Goal: Task Accomplishment & Management: Use online tool/utility

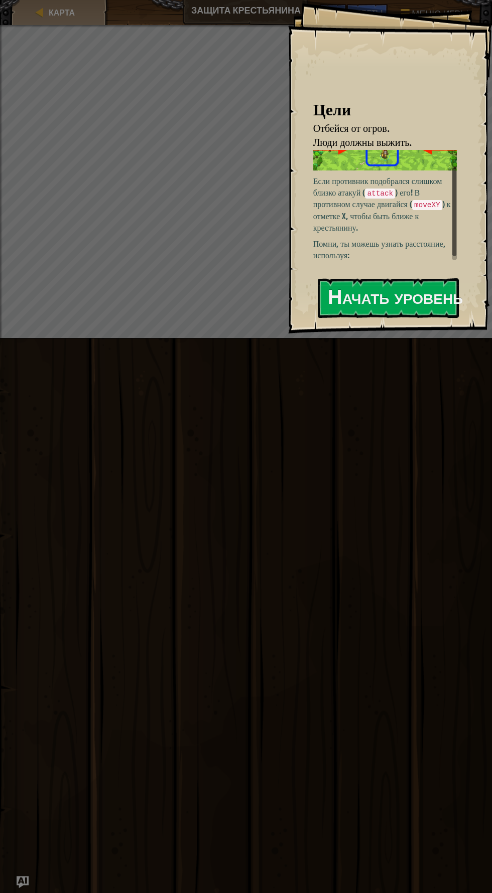
scroll to position [27, 0]
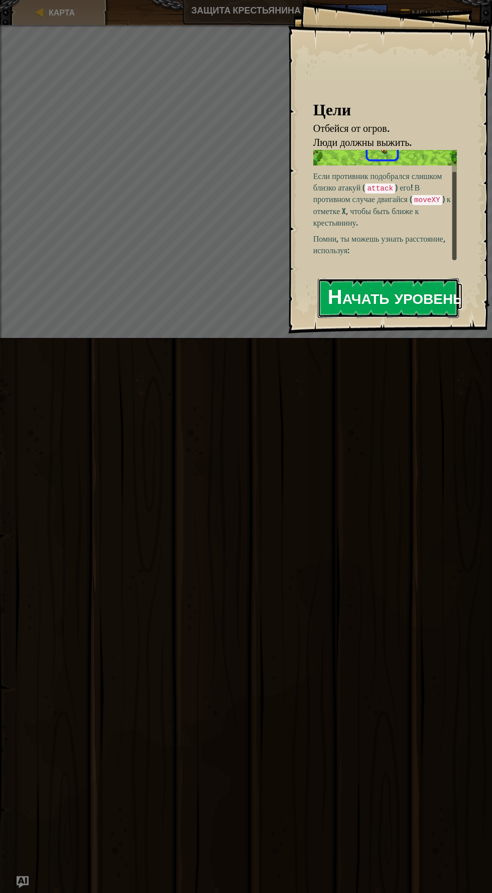
click at [432, 295] on button "Начать уровень" at bounding box center [387, 298] width 141 height 40
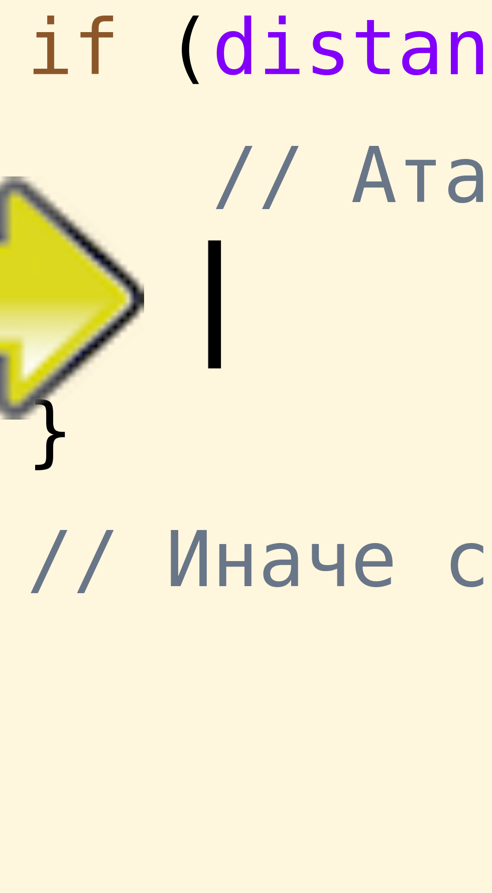
scroll to position [5, 4]
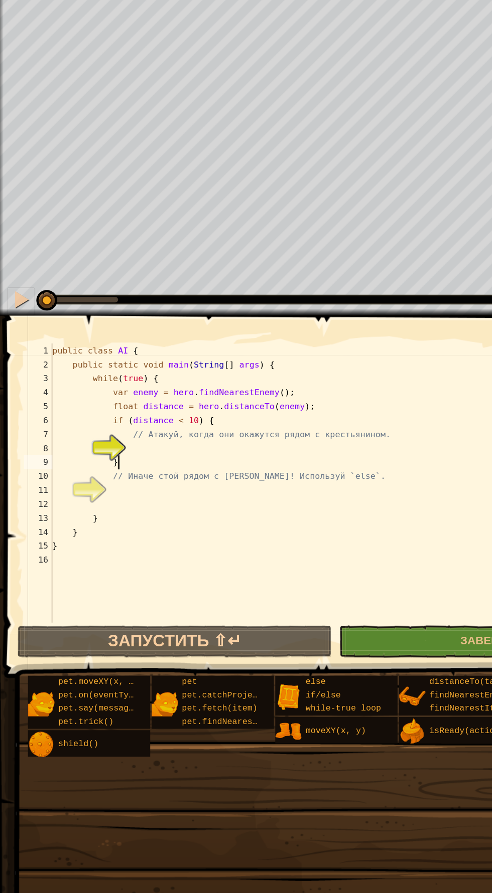
type textarea "}"
click at [152, 440] on div "public class AI { public static void main ( String [ ] args ) { while ( true ) …" at bounding box center [256, 469] width 441 height 221
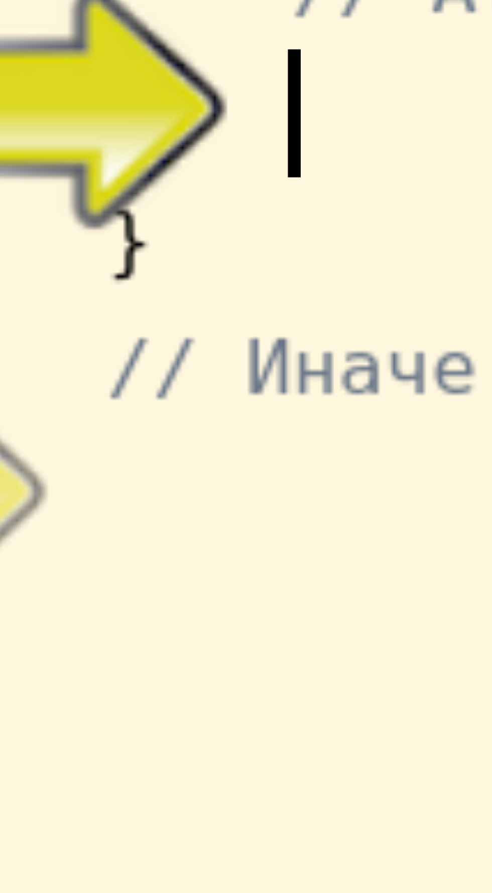
click at [98, 431] on div "public class AI { public static void main ( String [ ] args ) { while ( true ) …" at bounding box center [256, 469] width 441 height 221
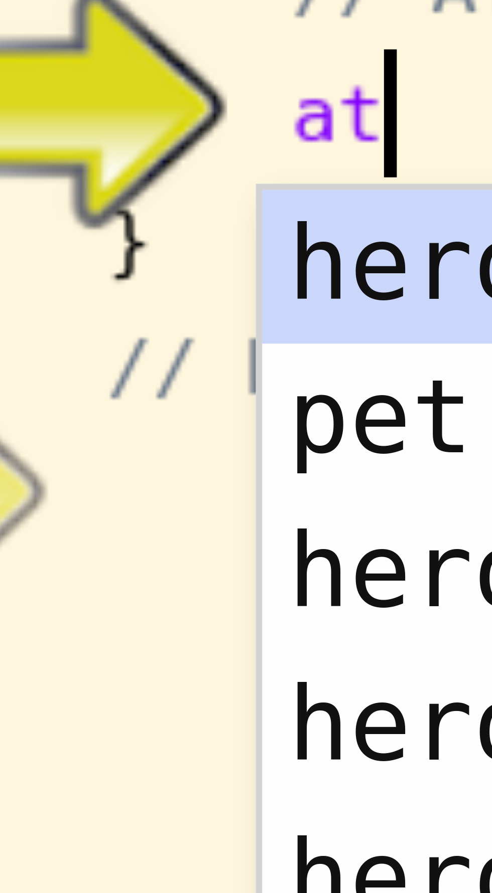
scroll to position [5, 5]
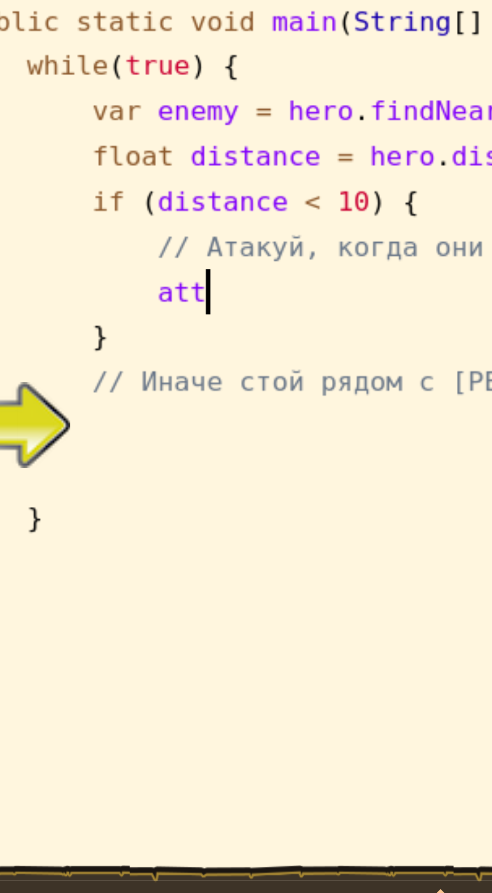
click at [115, 433] on div "public class AI { public static void main ( String [ ] args ) { while ( true ) …" at bounding box center [256, 469] width 441 height 221
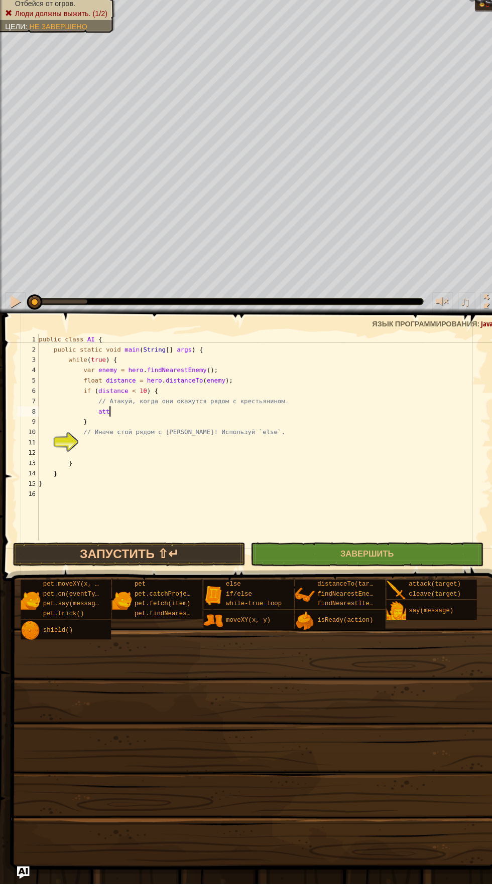
scroll to position [0, 0]
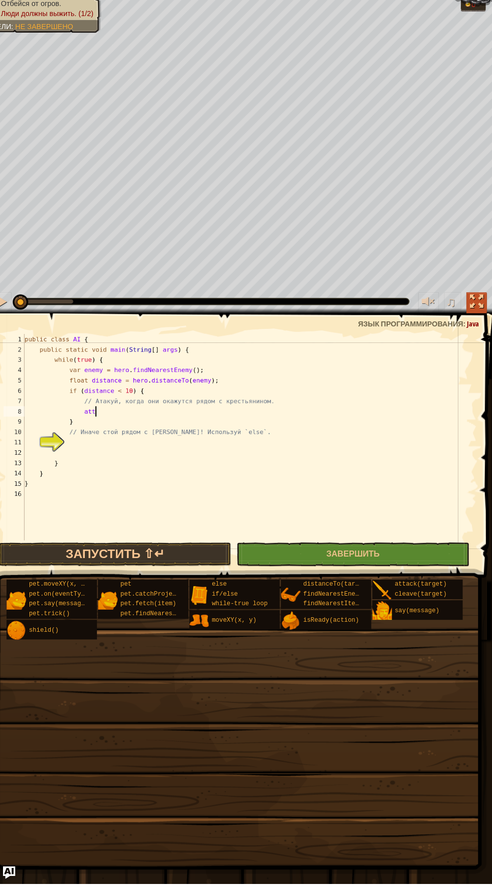
click at [467, 329] on button at bounding box center [476, 328] width 20 height 21
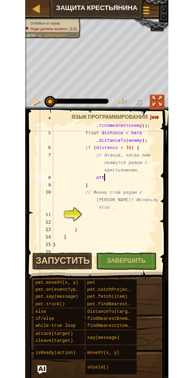
scroll to position [60, 0]
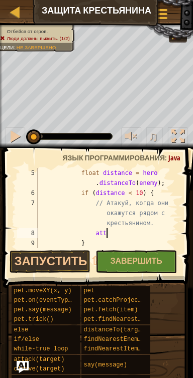
click at [119, 235] on div "float distance = hero . distanceTo ( enemy ) ; if ( distance < 10 ) { // Атакуй…" at bounding box center [107, 233] width 142 height 130
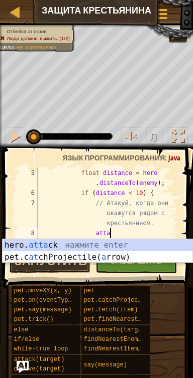
click at [114, 243] on div "hero. atta ck нажмите enter pet.c at chProjec t ile( a rrow) нажмите enter" at bounding box center [98, 263] width 190 height 48
type textarea "hero.attack(enemy);"
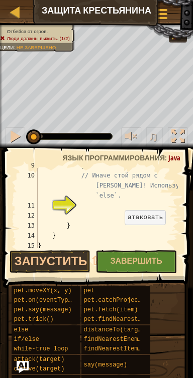
scroll to position [141, 0]
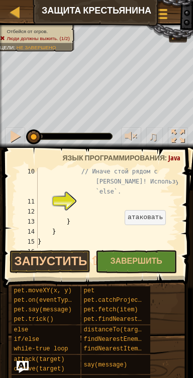
click at [93, 205] on div "// Иначе стой рядом с [PERSON_NAME]! Используй `else`. } } }" at bounding box center [107, 227] width 142 height 120
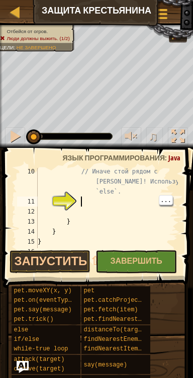
type textarea "e"
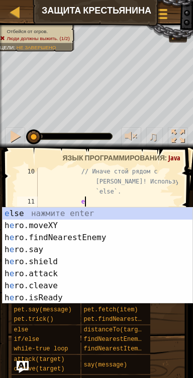
click at [100, 218] on div "e lse нажмите enter h e ro.moveXY нажмите enter h e ro.findNearestEnemy нажмите…" at bounding box center [98, 268] width 190 height 120
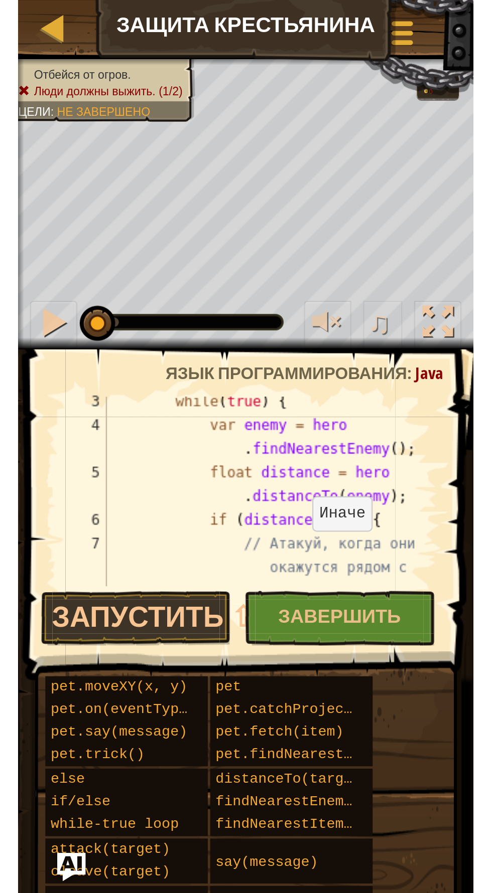
scroll to position [32, 0]
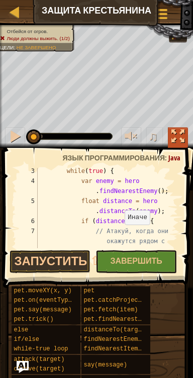
click at [179, 135] on div at bounding box center [177, 136] width 13 height 13
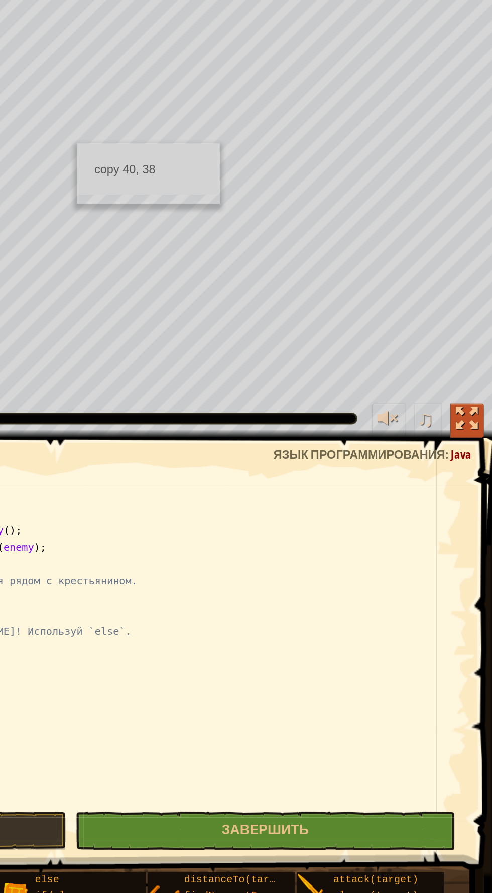
scroll to position [0, 0]
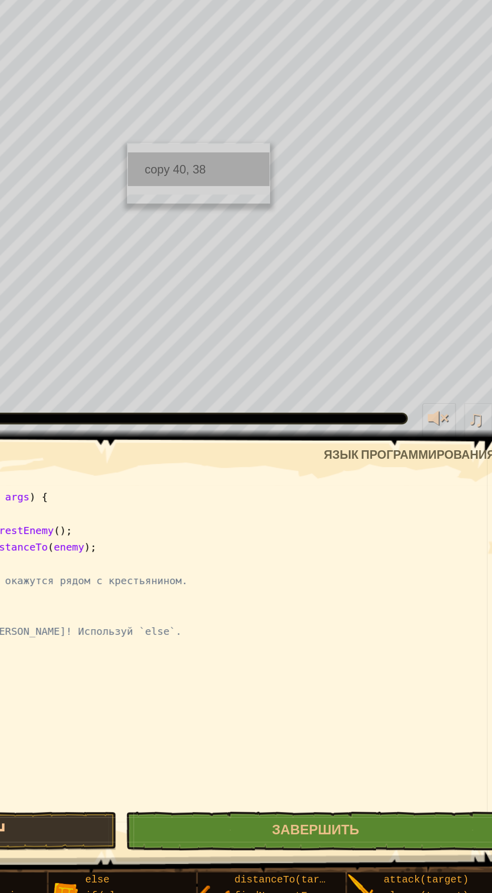
click at [300, 179] on div "copy 40, 38" at bounding box center [287, 179] width 84 height 20
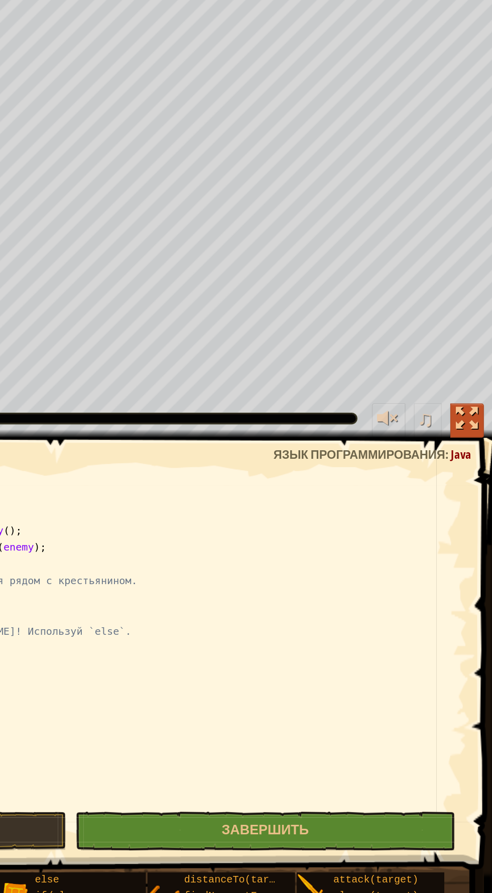
click at [475, 327] on div at bounding box center [476, 327] width 13 height 13
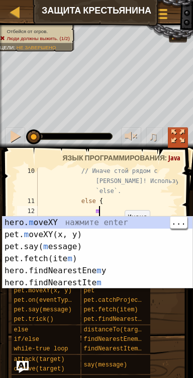
scroll to position [5, 4]
click at [119, 224] on div "hero. m oveXY нажмите enter pet. m oveXY(x, y) нажмите enter pet.say( m essage)…" at bounding box center [98, 265] width 190 height 96
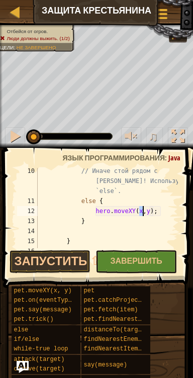
scroll to position [5, 10]
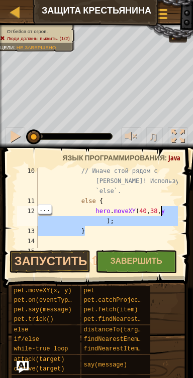
click at [142, 210] on div "// Иначе стой рядом с [PERSON_NAME]! Используй `else`. else { hero . moveXY ( 4…" at bounding box center [107, 226] width 142 height 120
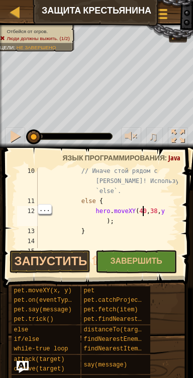
scroll to position [5, 9]
click at [163, 212] on div "// Иначе стой рядом с [PERSON_NAME]! Используй `else`. else { hero . moveXY ( 4…" at bounding box center [107, 226] width 142 height 120
click at [168, 211] on div at bounding box center [173, 156] width 10 height 261
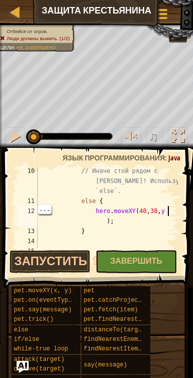
click at [172, 214] on div at bounding box center [173, 156] width 10 height 261
click at [173, 210] on div at bounding box center [173, 156] width 10 height 261
click at [174, 208] on div at bounding box center [173, 156] width 10 height 261
click at [170, 214] on div at bounding box center [173, 156] width 10 height 261
click at [102, 224] on div "// Иначе стой рядом с [PERSON_NAME]! Используй `else`. else { hero . moveXY ( 4…" at bounding box center [107, 226] width 142 height 120
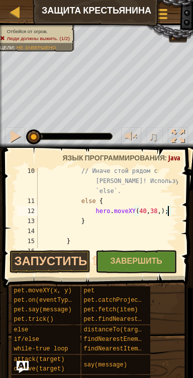
scroll to position [5, 10]
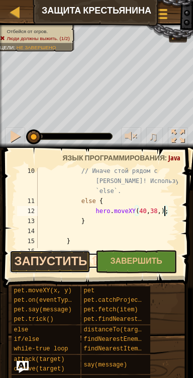
click at [74, 261] on button "Запустить ⇧↵" at bounding box center [50, 261] width 81 height 23
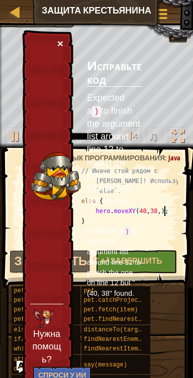
click at [63, 42] on button "×" at bounding box center [60, 43] width 6 height 11
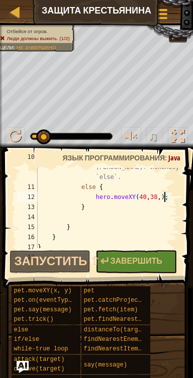
scroll to position [157, 0]
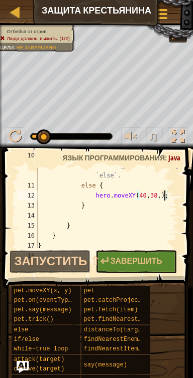
type textarea "hero.moveXY(40, 38);"
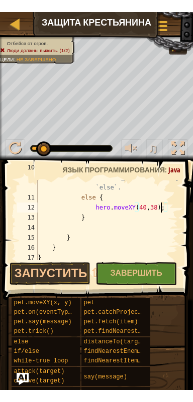
scroll to position [5, 10]
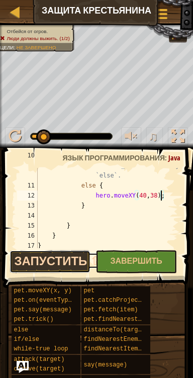
click at [63, 260] on button "Запустить ⇧↵" at bounding box center [50, 261] width 81 height 23
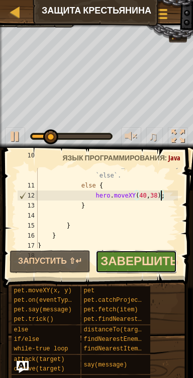
click at [142, 261] on span "Завершить" at bounding box center [139, 261] width 78 height 16
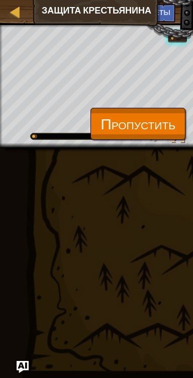
click at [150, 114] on span "Пропустить" at bounding box center [137, 123] width 75 height 21
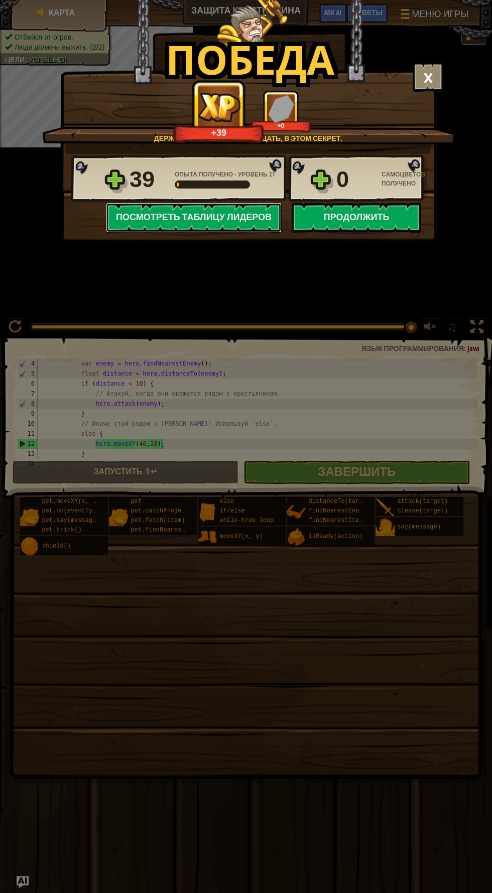
scroll to position [30, 0]
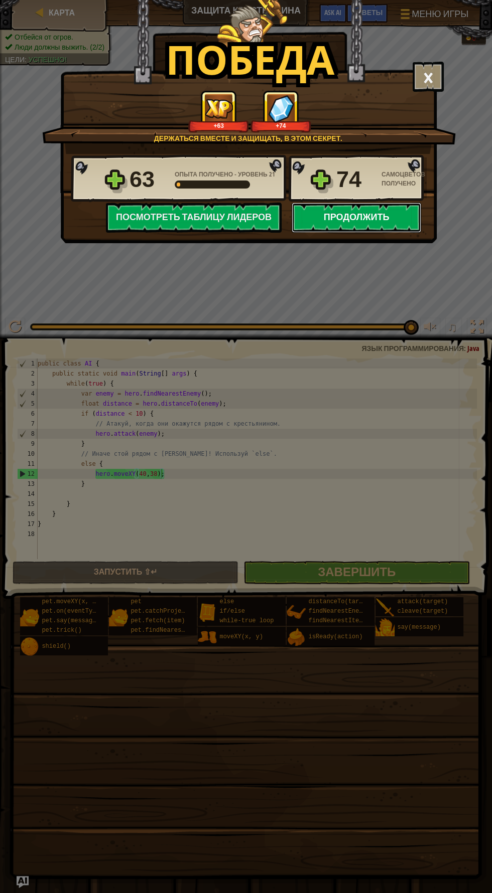
click at [380, 214] on button "Продолжить" at bounding box center [355, 218] width 129 height 30
select select "ru"
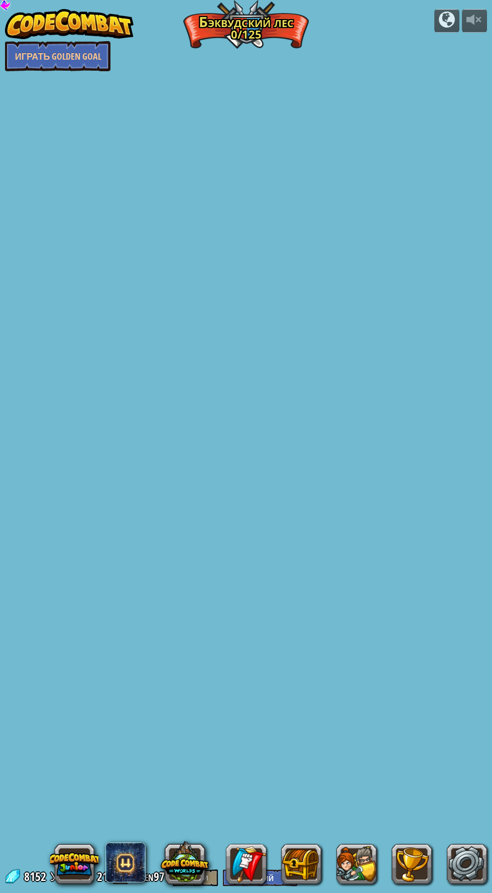
select select "ru"
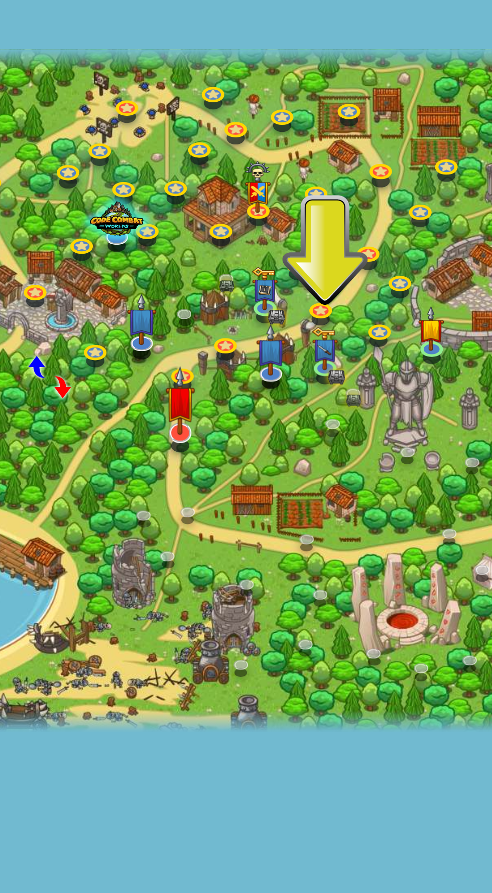
click at [121, 465] on img at bounding box center [117, 451] width 14 height 31
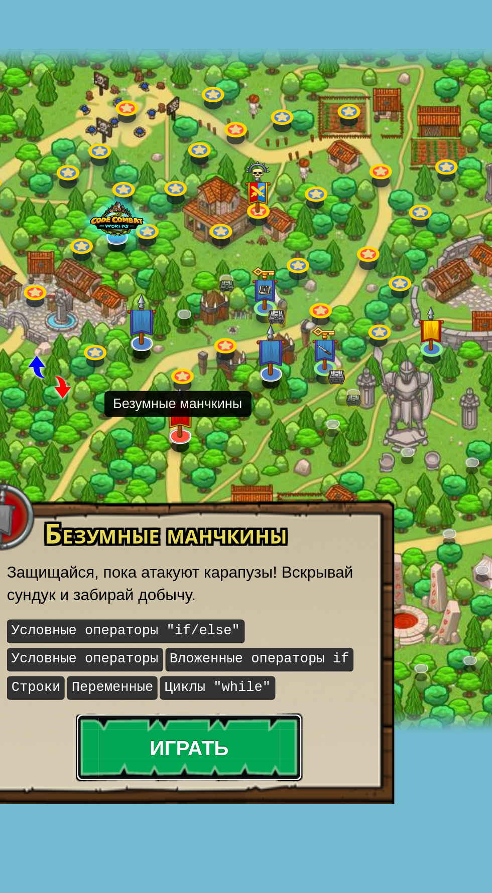
click at [151, 605] on button "Играть" at bounding box center [121, 605] width 100 height 30
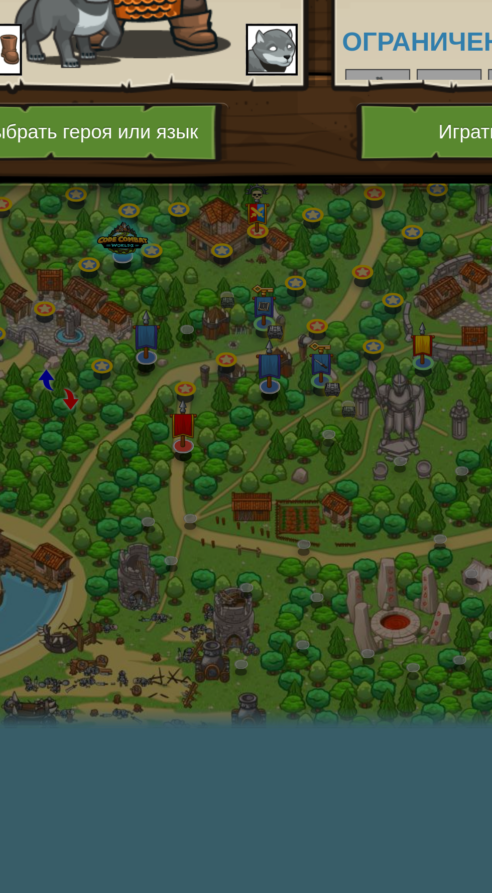
scroll to position [0, 1]
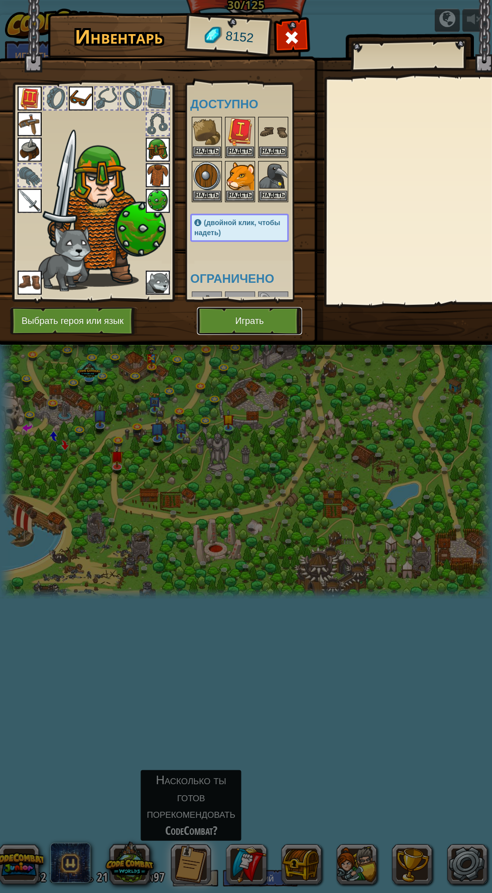
click at [273, 329] on button "Играть" at bounding box center [249, 321] width 105 height 28
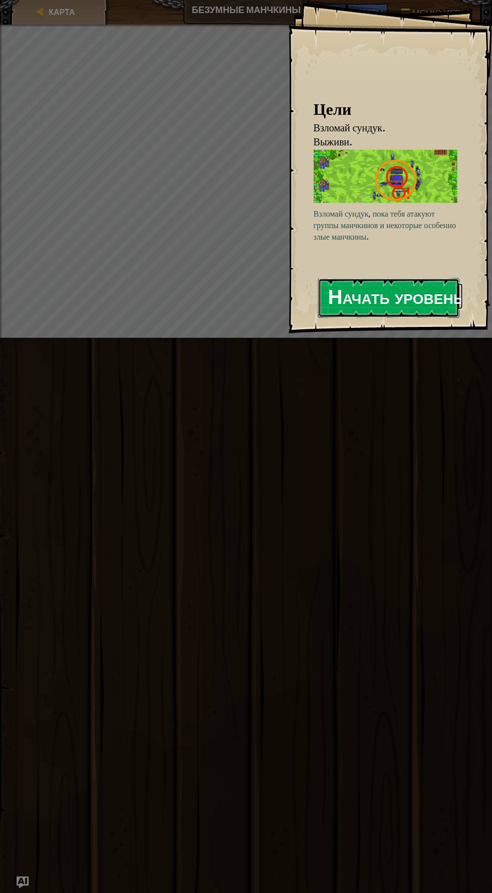
click at [413, 294] on button "Начать уровень" at bounding box center [387, 298] width 141 height 40
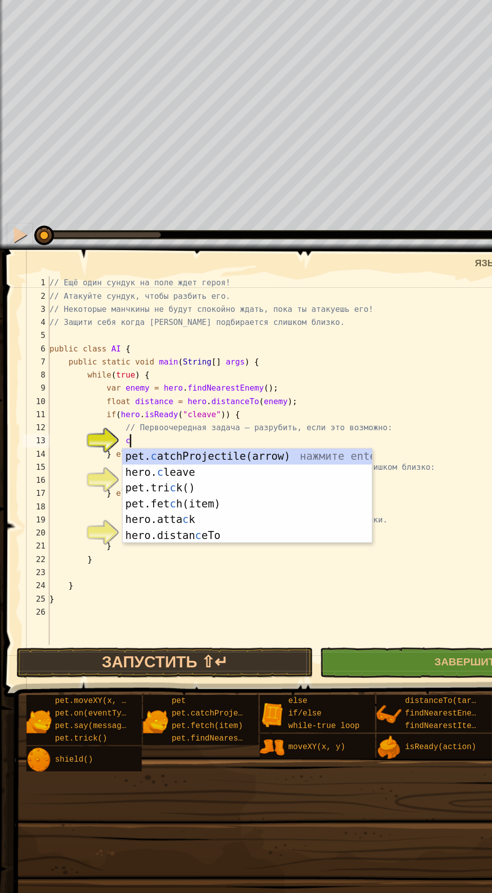
scroll to position [5, 5]
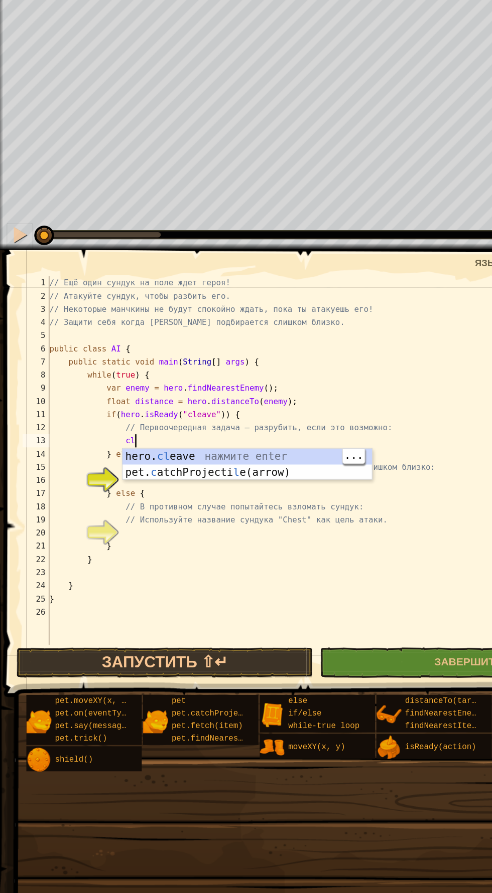
click at [234, 497] on div "hero. cl eave нажмите enter pet. c atchProjecti l e(arrow) нажмите enter" at bounding box center [188, 514] width 190 height 48
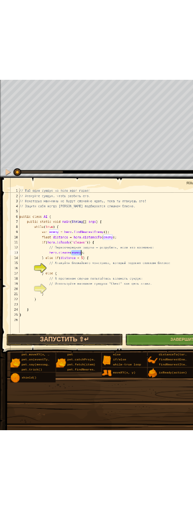
scroll to position [5, 10]
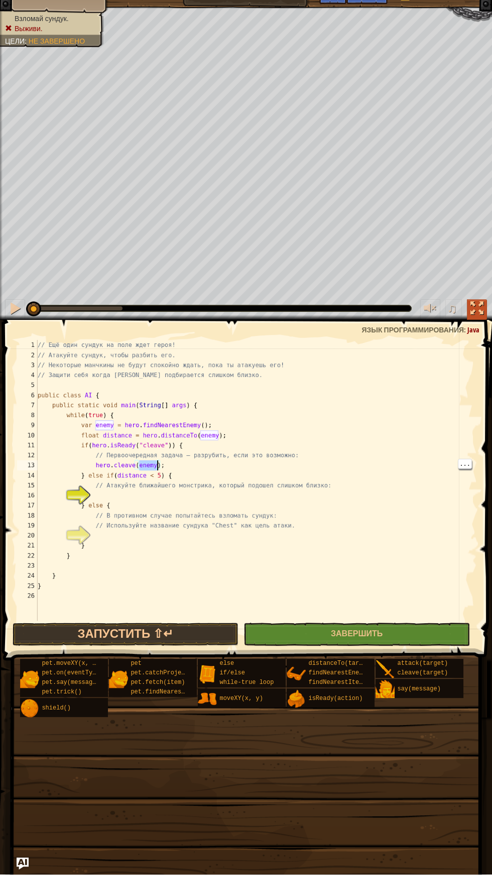
click at [475, 327] on div at bounding box center [476, 327] width 13 height 13
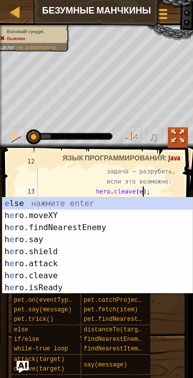
scroll to position [5, 8]
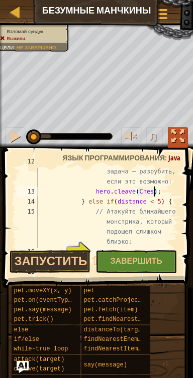
type textarea "hero.cleave(Chest);"
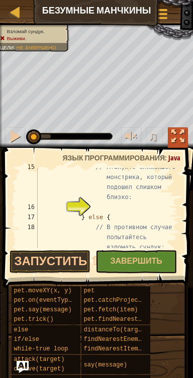
scroll to position [237, 0]
click at [118, 208] on div "// Атакуйте ближайшего монстрика, который подошел слишком близко: } else { // В…" at bounding box center [107, 237] width 142 height 150
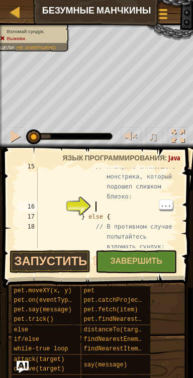
scroll to position [5, 4]
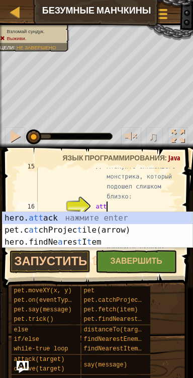
click at [128, 219] on div "hero. att ack нажмите enter pet.c at chProjec t ile(arrow) нажмите enter hero.f…" at bounding box center [98, 242] width 190 height 60
type textarea "hero.attack(enemy);"
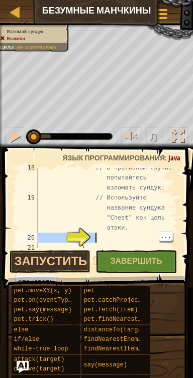
type textarea "// Используйте название сундука "Chest" как цель атаки."
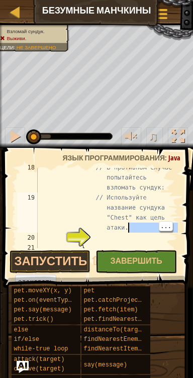
click at [114, 239] on div "// В противном случае попытайтесь взломать сундук: // Используйте название сунд…" at bounding box center [107, 223] width 142 height 120
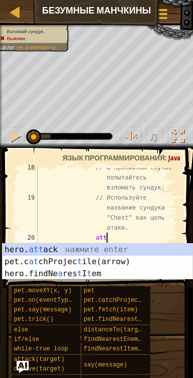
click at [104, 249] on div "hero. att ack нажмите enter pet.c at chProjec t ile(arrow) нажмите enter hero.f…" at bounding box center [98, 274] width 190 height 60
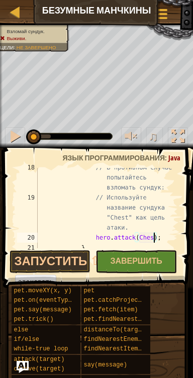
scroll to position [5, 10]
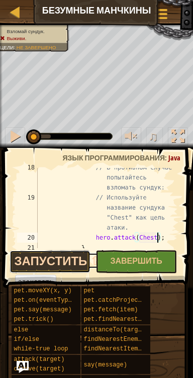
click at [67, 258] on button "Запустить ⇧↵" at bounding box center [50, 261] width 81 height 23
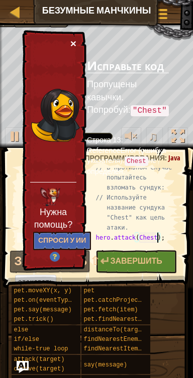
click at [73, 45] on button "×" at bounding box center [73, 43] width 6 height 11
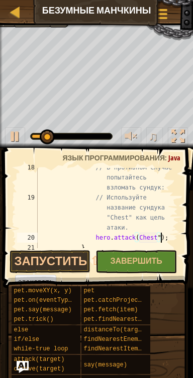
scroll to position [5, 10]
click at [135, 237] on div "// В противном случае попытайтесь взломать сундук: // Используйте название сунд…" at bounding box center [107, 223] width 142 height 120
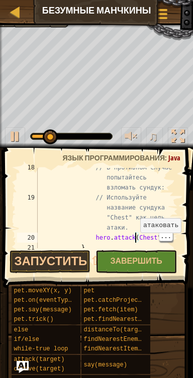
click at [140, 239] on div "// В противном случае попытайтесь взломать сундук: // Используйте название сунд…" at bounding box center [107, 223] width 142 height 120
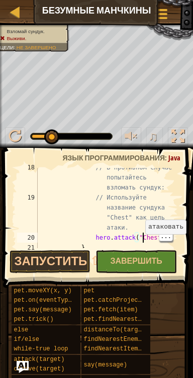
scroll to position [5, 8]
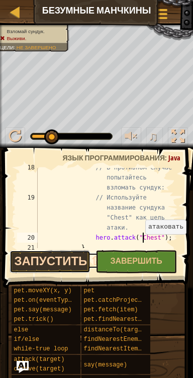
click at [75, 260] on button "Запустить ⇧↵" at bounding box center [50, 261] width 81 height 23
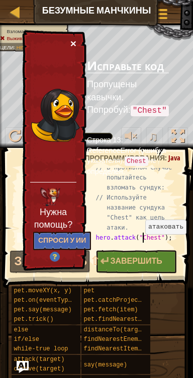
click at [74, 41] on button "×" at bounding box center [73, 43] width 6 height 11
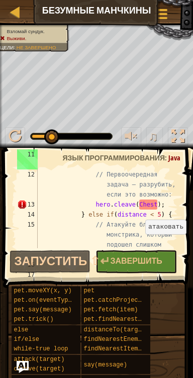
scroll to position [189, 0]
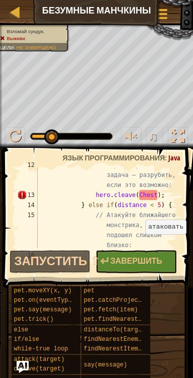
click at [139, 195] on div "// Первоочередная задача — разрубить, если это возможно: hero . cleave ( Chest …" at bounding box center [107, 235] width 142 height 150
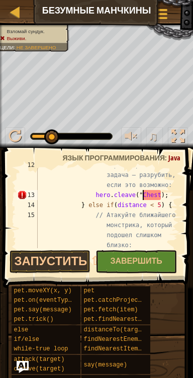
click at [163, 195] on div "// Первоочередная задача — разрубить, если это возможно: hero . cleave ( " Ches…" at bounding box center [107, 235] width 142 height 150
click at [161, 197] on div "// Первоочередная задача — разрубить, если это возможно: hero . cleave ( " Ches…" at bounding box center [107, 235] width 142 height 150
type textarea "hero.cleave("Chest");"
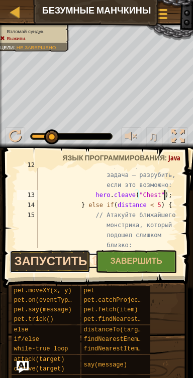
click at [77, 263] on button "Запустить ⇧↵" at bounding box center [50, 261] width 81 height 23
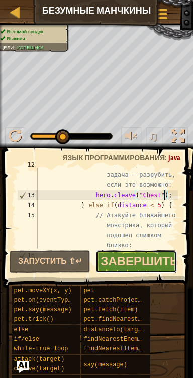
click at [142, 258] on span "Завершить" at bounding box center [139, 261] width 78 height 16
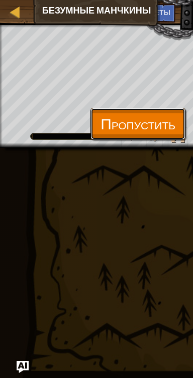
click at [163, 123] on span "Пропустить" at bounding box center [137, 123] width 75 height 21
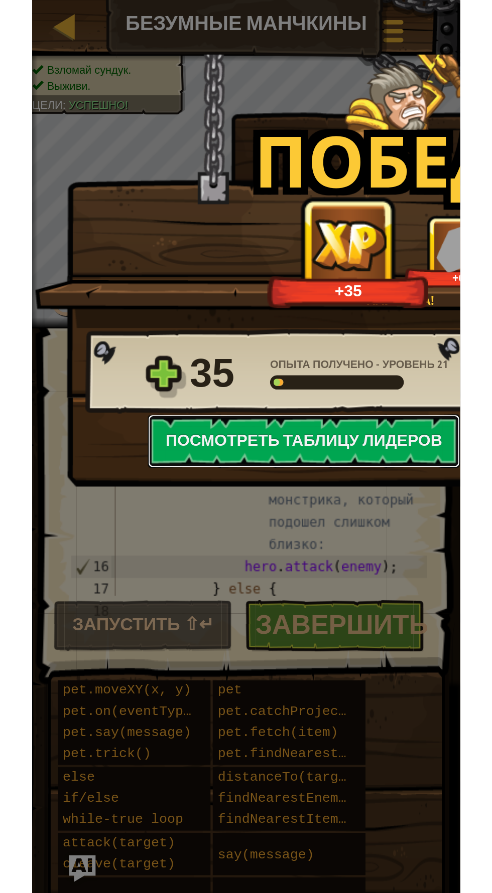
scroll to position [161, 0]
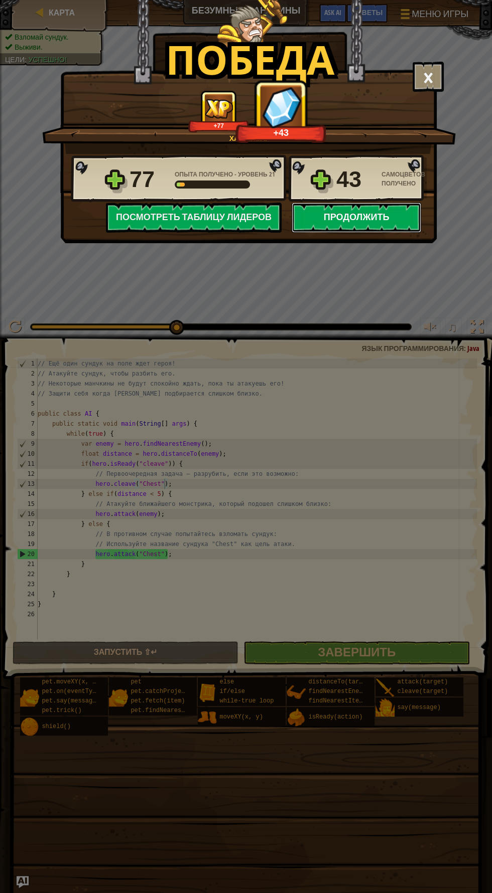
click at [391, 223] on button "Продолжить" at bounding box center [355, 218] width 129 height 30
select select "ru"
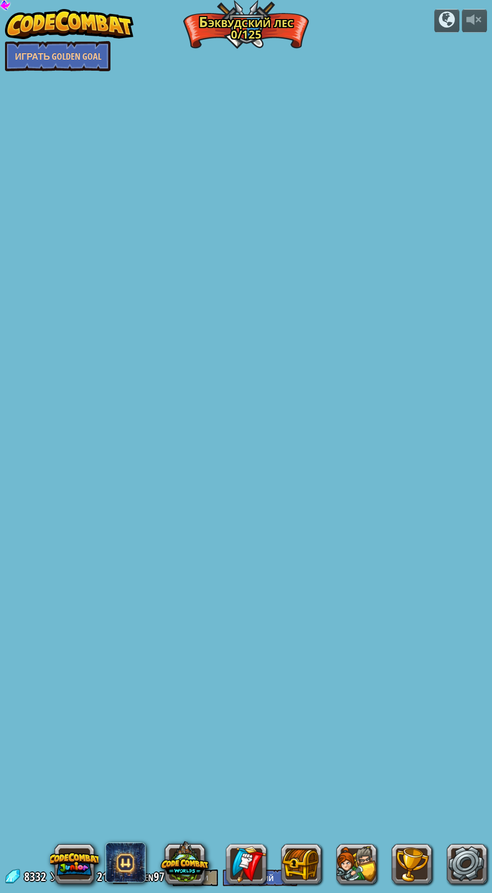
select select "ru"
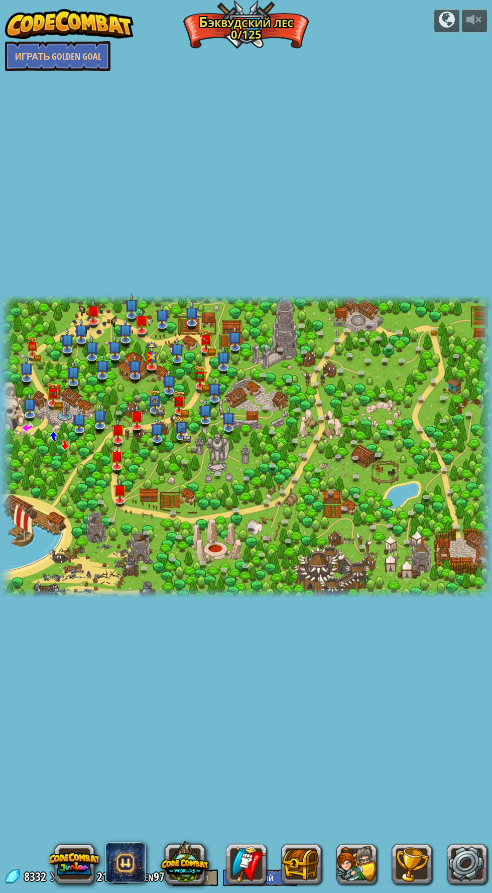
select select "ru"
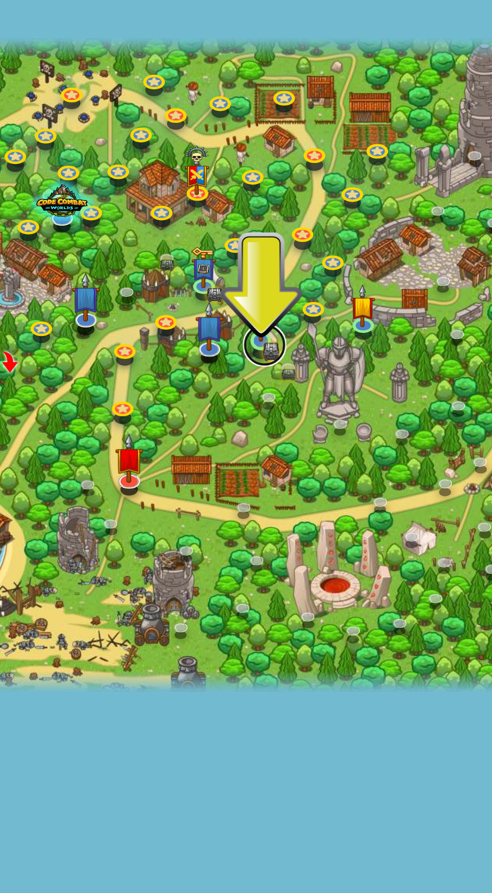
click at [186, 437] on link at bounding box center [183, 437] width 20 height 20
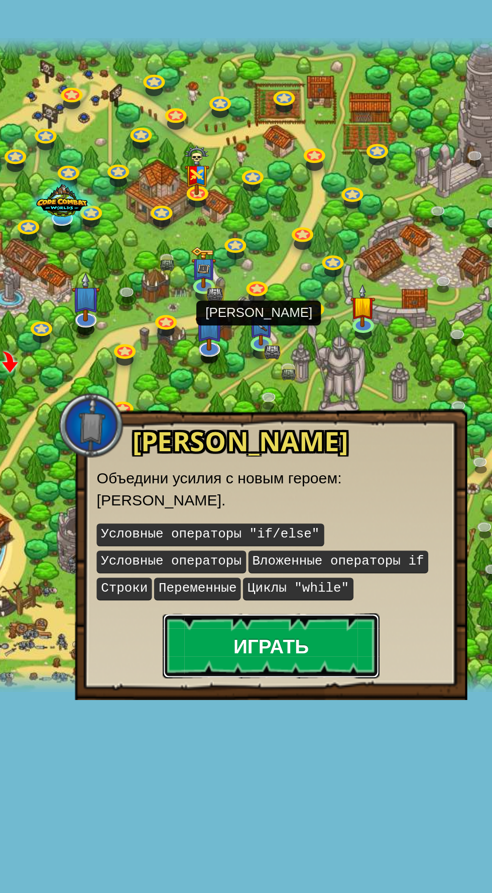
click at [206, 575] on button "Играть" at bounding box center [185, 577] width 100 height 30
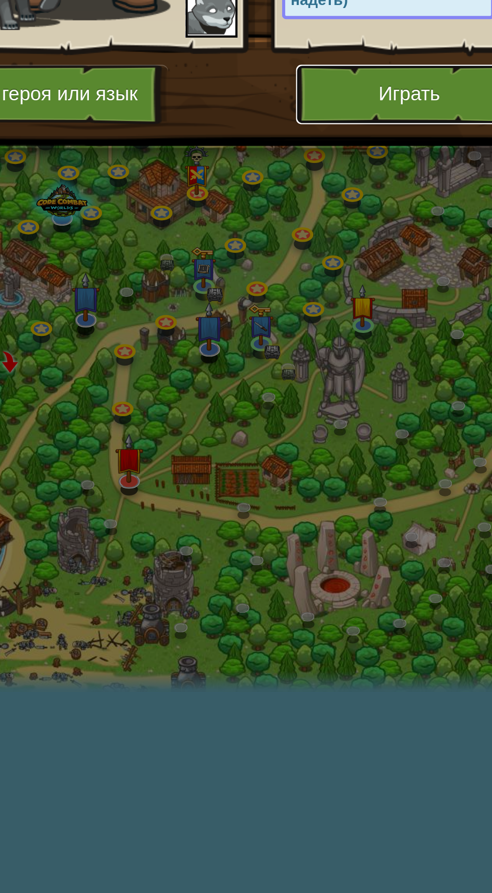
click at [260, 325] on button "Играть" at bounding box center [249, 321] width 105 height 28
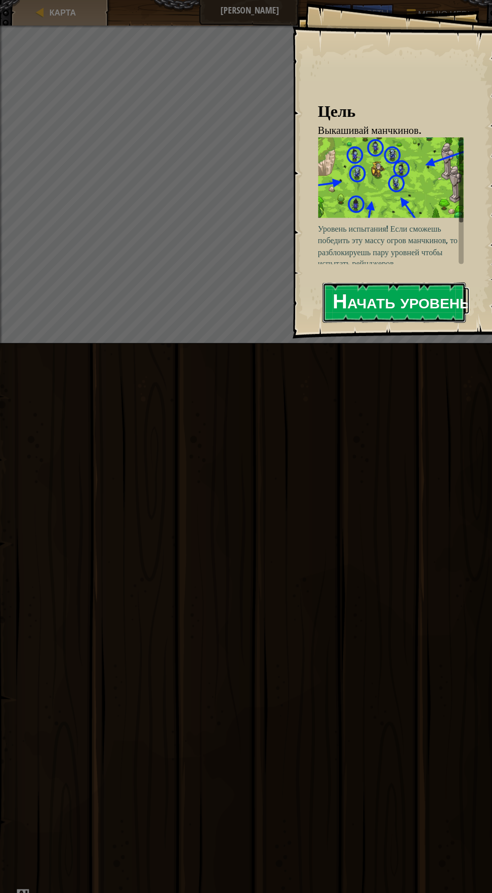
click at [403, 291] on button "Начать уровень" at bounding box center [387, 298] width 141 height 40
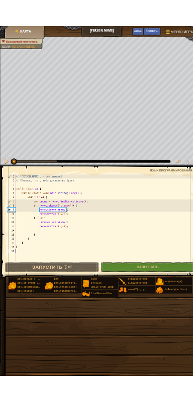
scroll to position [5, 0]
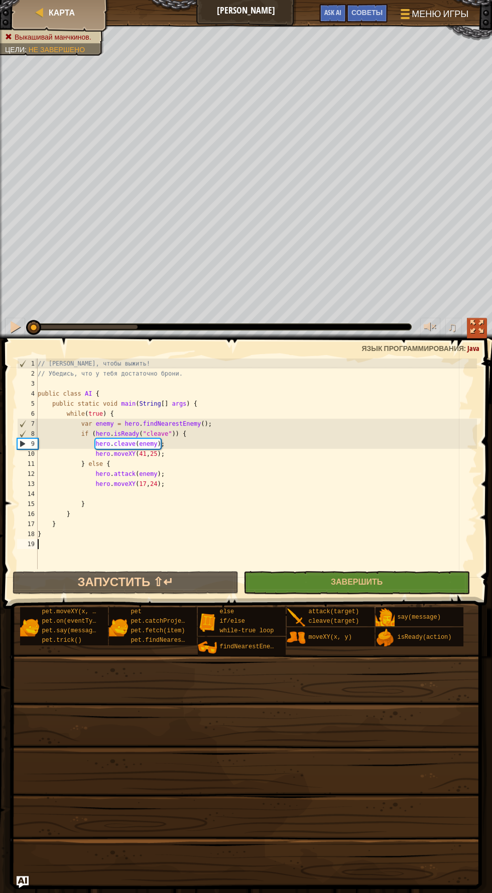
click at [484, 326] on button at bounding box center [476, 328] width 20 height 21
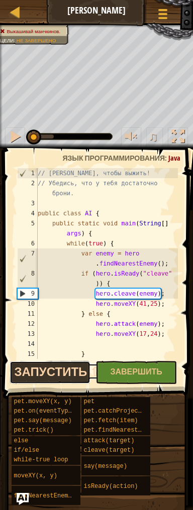
click at [73, 372] on button "Запустить ⇧↵" at bounding box center [50, 372] width 81 height 23
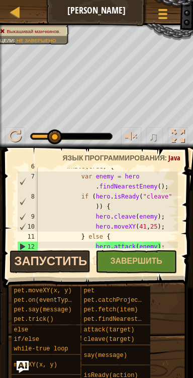
scroll to position [80, 0]
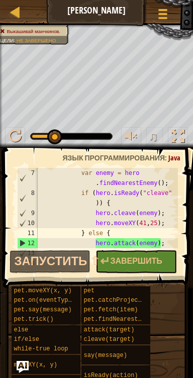
click at [169, 219] on div at bounding box center [173, 203] width 10 height 231
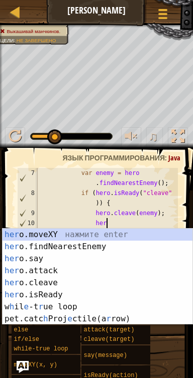
type textarea "h"
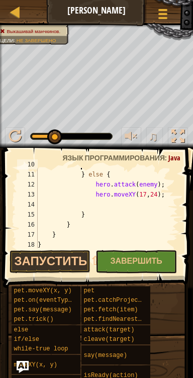
scroll to position [140, 0]
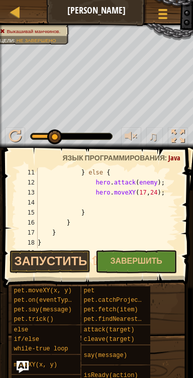
click at [169, 193] on div at bounding box center [173, 143] width 10 height 231
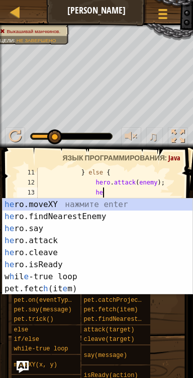
type textarea "h"
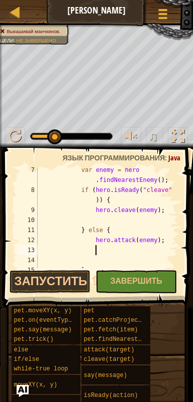
scroll to position [82, 0]
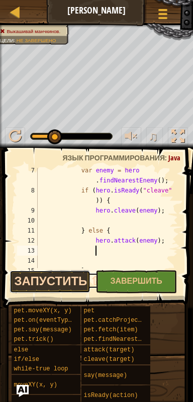
click at [73, 282] on button "Запустить ⇧↵" at bounding box center [50, 281] width 81 height 23
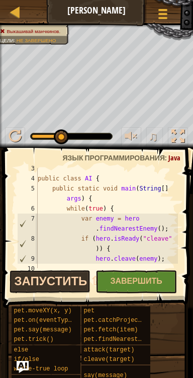
scroll to position [34, 0]
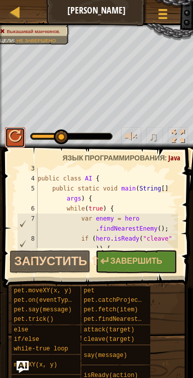
click at [21, 138] on div at bounding box center [15, 136] width 13 height 13
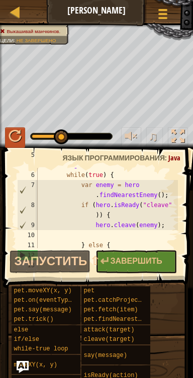
scroll to position [67, 0]
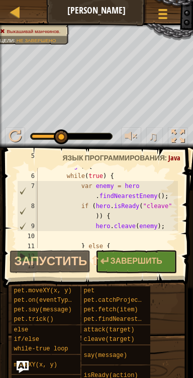
click at [175, 195] on div at bounding box center [173, 216] width 10 height 231
type textarea "var enemy = hero.findNearestEnemy();"
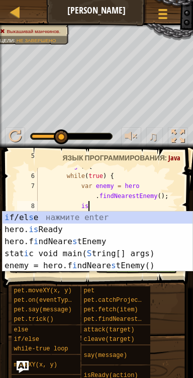
scroll to position [5, 4]
click at [97, 229] on div "i f/el s e нажмите enter hero. is Ready нажмите enter hero.f i ndNeare s tEnemy…" at bounding box center [98, 254] width 190 height 84
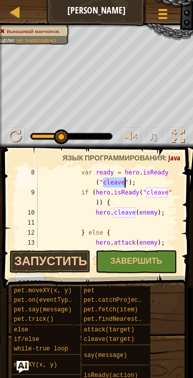
scroll to position [101, 0]
click at [175, 192] on div at bounding box center [173, 192] width 10 height 251
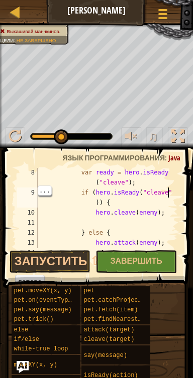
click at [102, 201] on div "var ready = hero . isReady ( "cleave" ) ; if ( hero . isReady ( "cleave" )) { h…" at bounding box center [107, 223] width 142 height 110
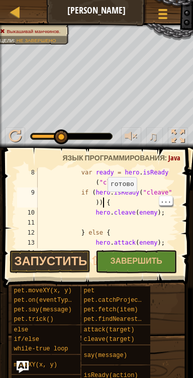
scroll to position [5, 12]
click at [98, 204] on div "var ready = hero . isReady ( "cleave" ) ; if ( hero . isReady ( "cleave" )) { h…" at bounding box center [107, 223] width 142 height 110
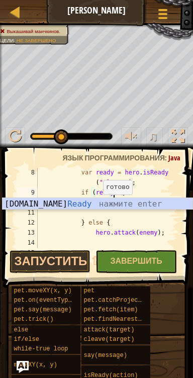
scroll to position [5, 6]
click at [124, 184] on div "var ready = hero . isReady ( "cleave" ) ; if ( ready ) { hero . cleave ( enemy …" at bounding box center [107, 223] width 142 height 110
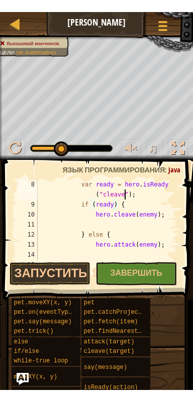
scroll to position [5, 13]
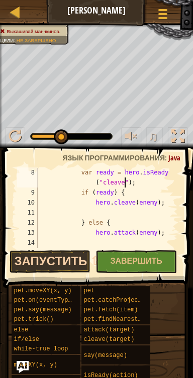
type textarea "var ready = hero.isReady("cleave");"
click at [76, 264] on button "Запустить ⇧↵" at bounding box center [50, 261] width 81 height 23
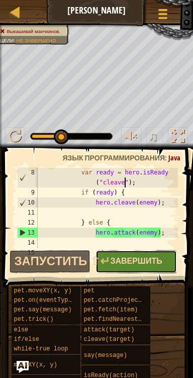
click at [142, 262] on span "Завершить" at bounding box center [136, 260] width 52 height 11
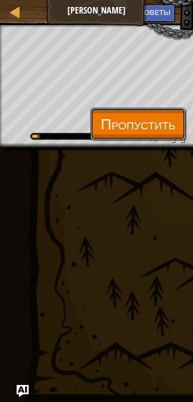
click at [108, 113] on span "Пропустить" at bounding box center [137, 123] width 75 height 21
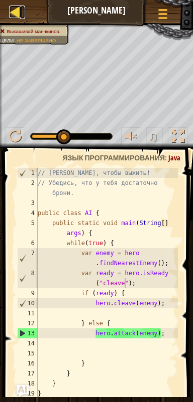
click at [17, 16] on div at bounding box center [15, 12] width 13 height 13
select select "ru"
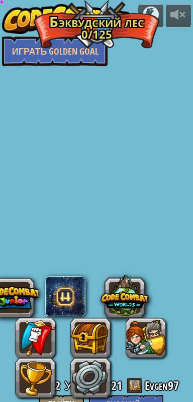
select select "ru"
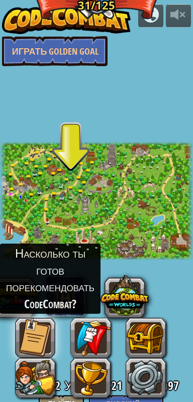
click at [45, 224] on link at bounding box center [44, 228] width 20 height 20
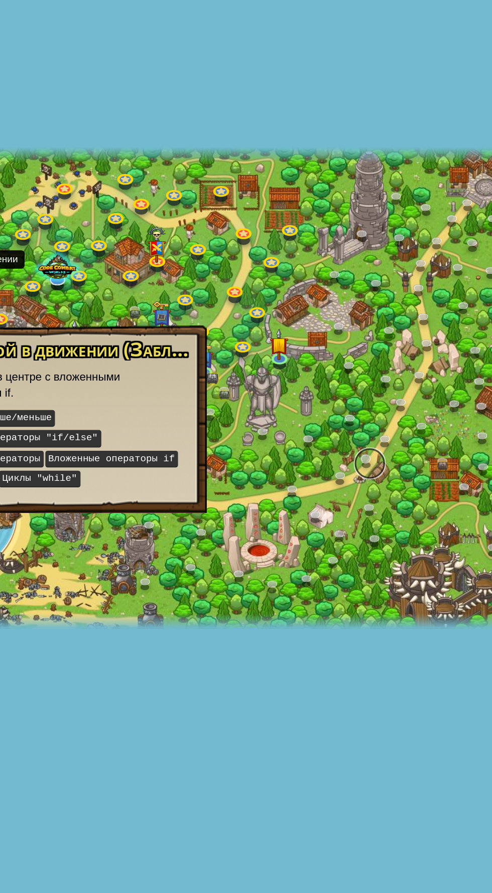
click at [288, 499] on link at bounding box center [285, 494] width 20 height 20
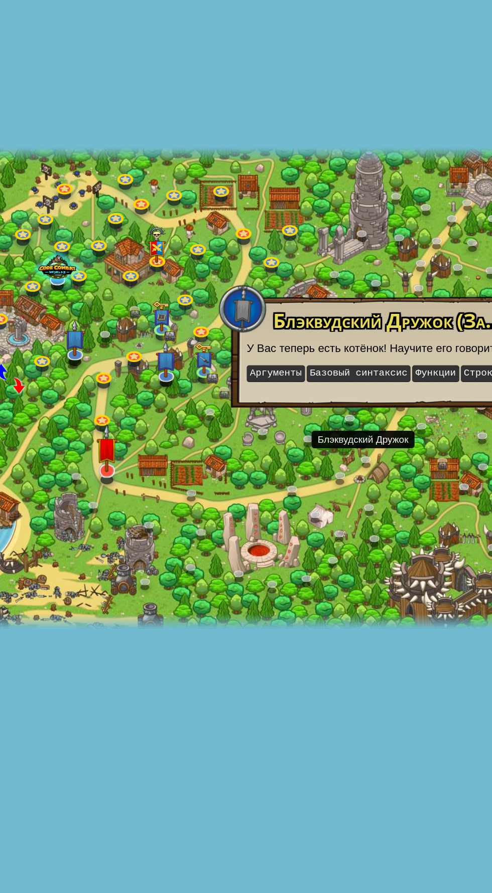
click at [119, 496] on img at bounding box center [120, 484] width 14 height 31
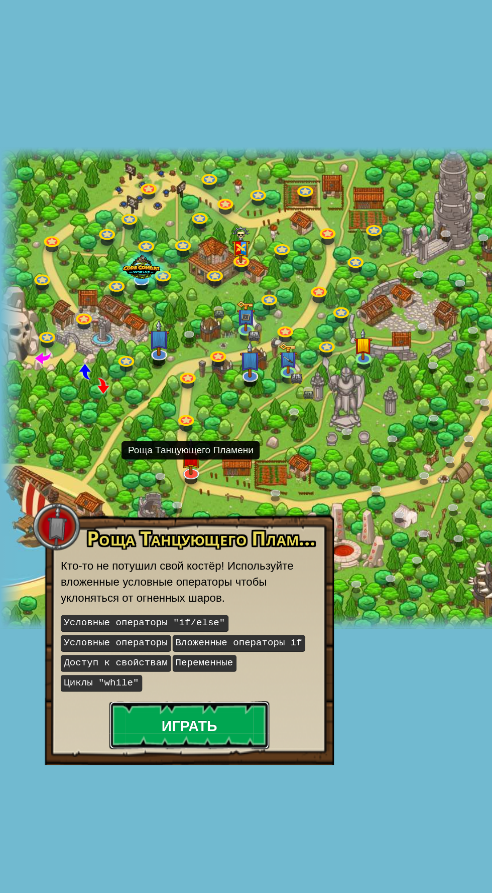
click at [148, 656] on button "Играть" at bounding box center [119, 659] width 100 height 30
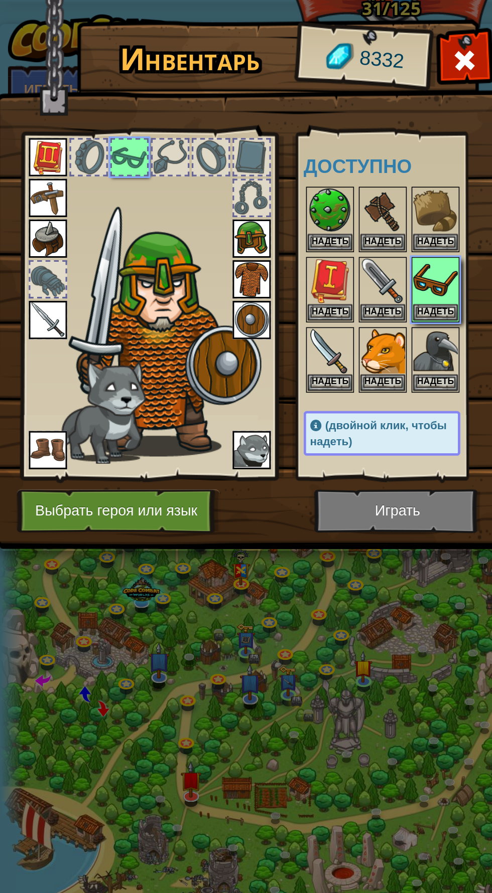
scroll to position [0, 18]
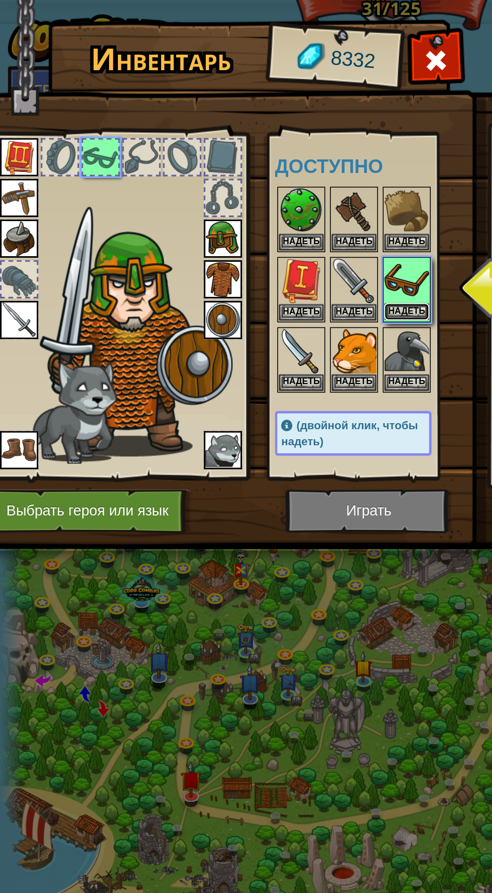
click at [265, 195] on button "Надеть" at bounding box center [255, 196] width 28 height 11
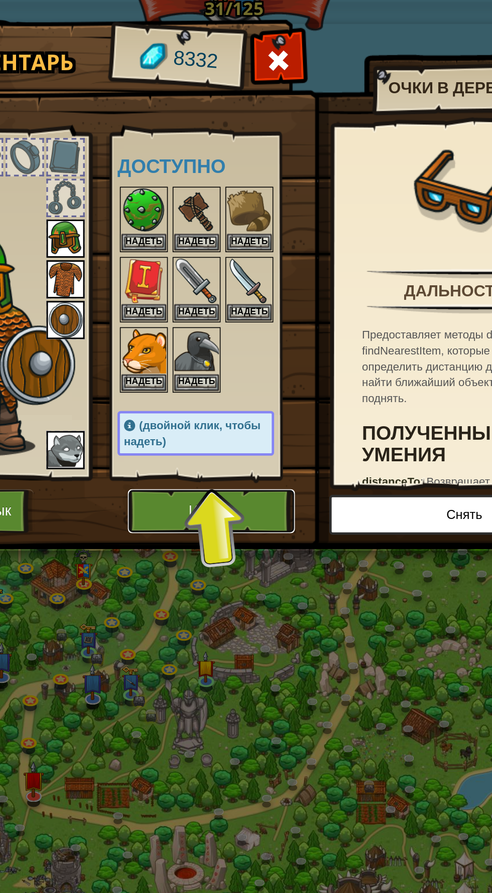
click at [269, 321] on button "Играть" at bounding box center [231, 321] width 105 height 28
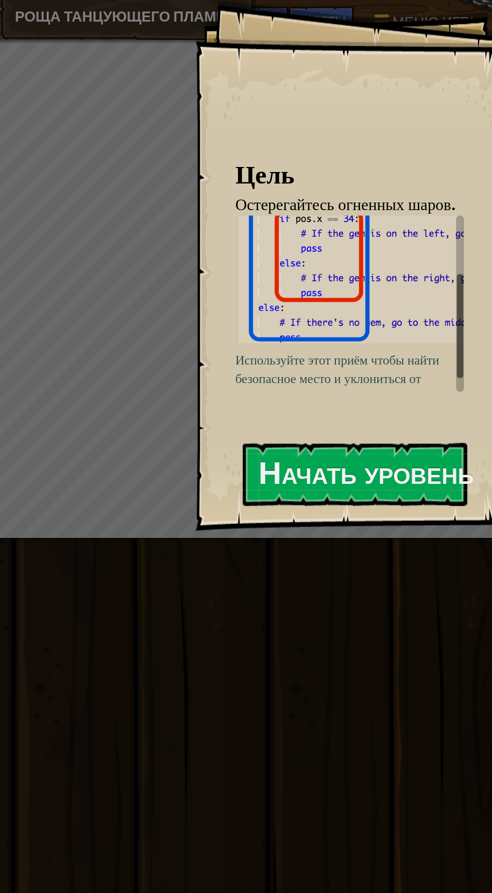
scroll to position [75, 0]
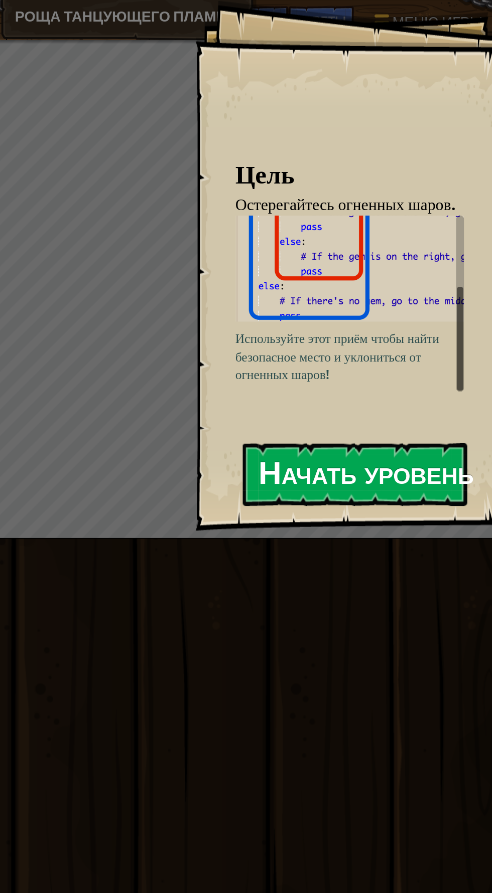
click at [420, 294] on button "Начать уровень" at bounding box center [387, 298] width 141 height 40
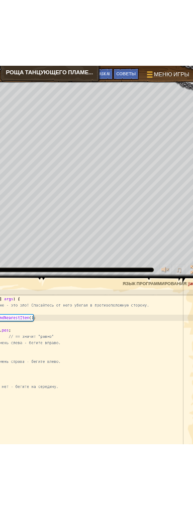
scroll to position [5, 5]
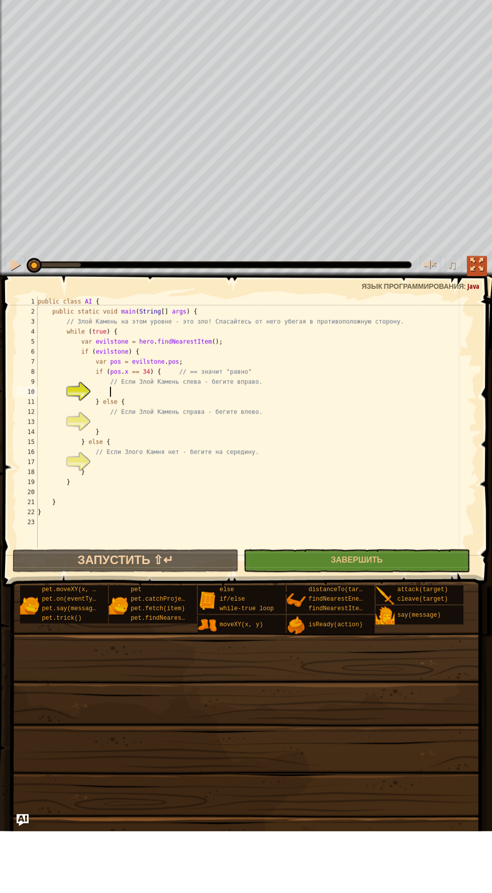
click at [469, 328] on button at bounding box center [476, 328] width 20 height 21
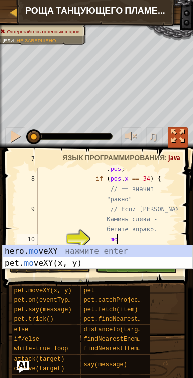
scroll to position [5, 6]
type textarea "m"
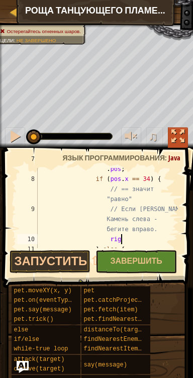
scroll to position [5, 7]
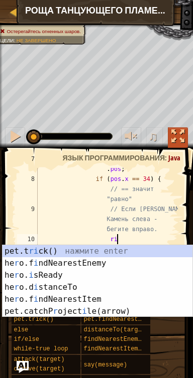
type textarea "r"
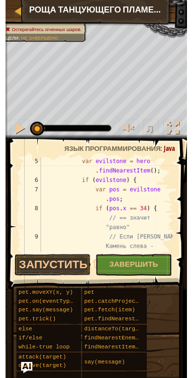
scroll to position [82, 0]
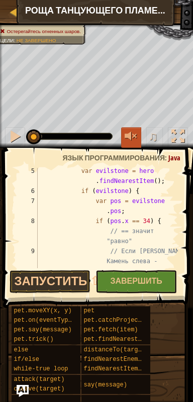
click at [123, 128] on button at bounding box center [131, 137] width 20 height 21
click at [118, 122] on div "♫" at bounding box center [96, 134] width 193 height 30
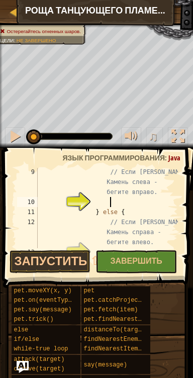
scroll to position [5, 6]
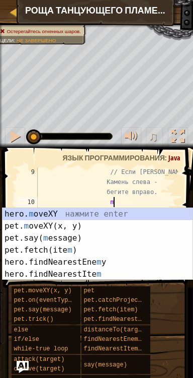
click at [33, 210] on div "hero. m oveXY нажмите enter pet. m oveXY(x, y) нажмите enter pet.say( m essage)…" at bounding box center [98, 256] width 190 height 96
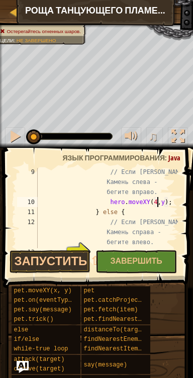
scroll to position [5, 10]
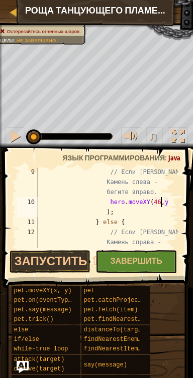
click at [169, 206] on div at bounding box center [173, 197] width 10 height 381
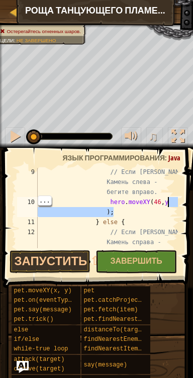
click at [170, 204] on div at bounding box center [173, 197] width 10 height 381
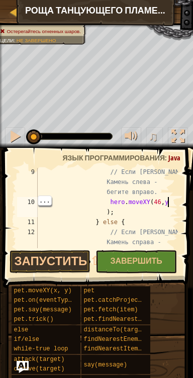
click at [173, 205] on div at bounding box center [173, 197] width 10 height 381
click at [174, 202] on div at bounding box center [173, 197] width 10 height 381
click at [169, 201] on div at bounding box center [173, 197] width 10 height 381
click at [173, 206] on div at bounding box center [173, 197] width 10 height 381
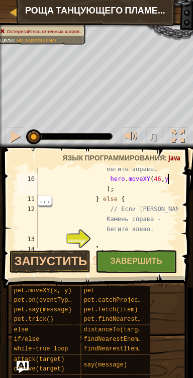
scroll to position [175, 0]
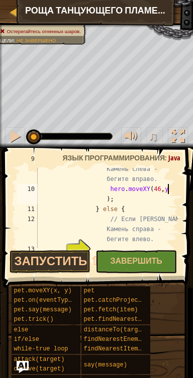
click at [106, 202] on div "// Если Злой Камень слева - бегите вправо. hero . moveXY ( 46 , y ) ; } else { …" at bounding box center [107, 214] width 142 height 120
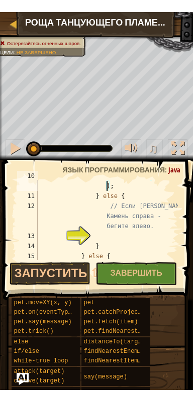
scroll to position [203, 0]
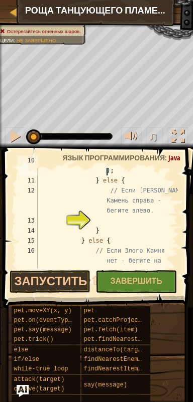
type textarea "hero.moveXY(46, 23);"
click at [64, 123] on div "♫" at bounding box center [96, 134] width 193 height 30
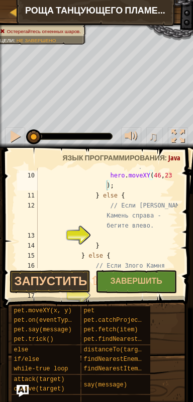
scroll to position [188, 0]
click at [123, 238] on div "// Если Злой Камень слева - бегите вправо. hero . moveXY ( 46 , 23 ) ; } else {…" at bounding box center [107, 220] width 142 height 161
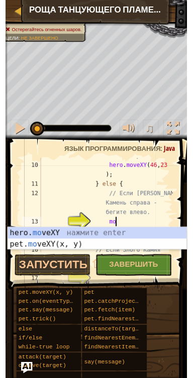
scroll to position [5, 6]
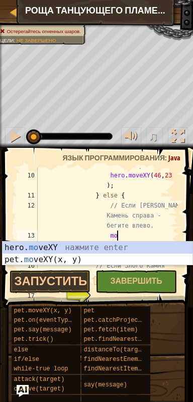
click at [145, 251] on div "hero. mo veXY нажмите enter pet. mo veXY(x, y) нажмите enter" at bounding box center [98, 266] width 190 height 48
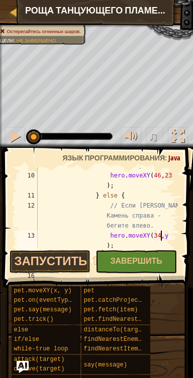
scroll to position [5, 10]
click at [171, 238] on div at bounding box center [173, 175] width 10 height 391
click at [173, 239] on div at bounding box center [173, 175] width 10 height 391
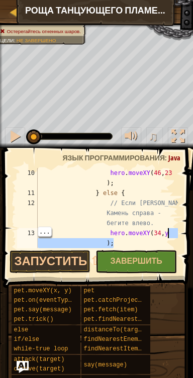
click at [110, 246] on div "hero . moveXY ( 46 , 23 ) ; } else { // Если Злой Камень справа - бегите влево.…" at bounding box center [107, 223] width 142 height 110
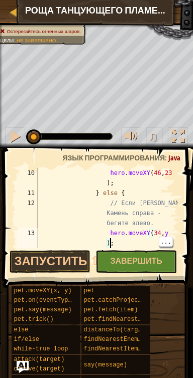
scroll to position [5, 11]
click at [103, 246] on div "hero . moveXY ( 46 , 23 ) ; } else { // Если Злой Камень справа - бегите влево.…" at bounding box center [107, 223] width 142 height 110
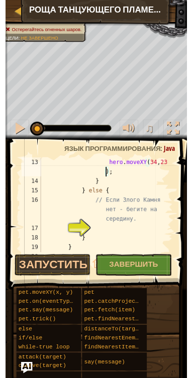
scroll to position [251, 0]
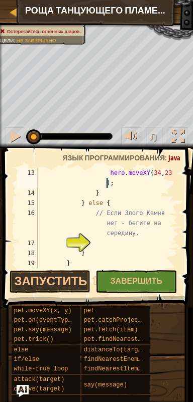
type textarea "hero.moveXY(34, 23);"
click at [96, 128] on div "♫" at bounding box center [96, 134] width 193 height 30
click at [95, 125] on div "♫" at bounding box center [96, 134] width 193 height 30
click at [96, 124] on div "♫" at bounding box center [96, 134] width 193 height 30
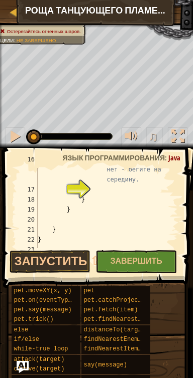
scroll to position [307, 0]
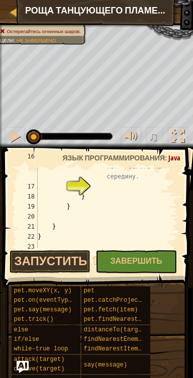
click at [119, 185] on div "// Если Злого Камня нет - бегите на середину. } } } }" at bounding box center [107, 211] width 142 height 120
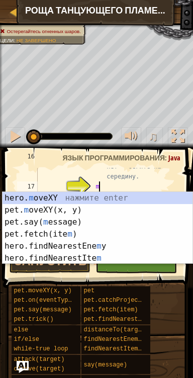
scroll to position [5, 5]
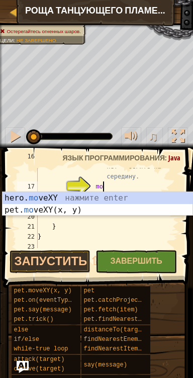
click at [144, 203] on div "hero. mo veXY нажмите enter pet. mo veXY(x, y) нажмите enter" at bounding box center [98, 216] width 190 height 48
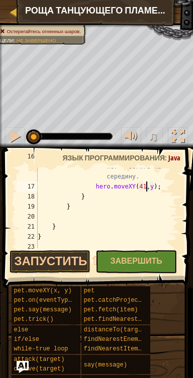
click at [156, 188] on div "// Если Злого Камня нет - бегите на середину. hero . moveXY ( 41 , y ) ; } } } }" at bounding box center [107, 211] width 142 height 120
type textarea "hero.moveXY(41, 23);"
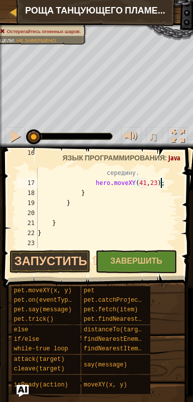
scroll to position [290, 0]
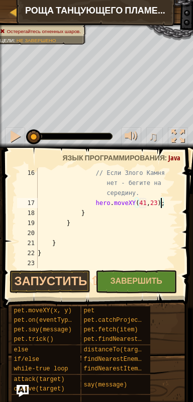
click at [44, 262] on div "// Если Злого Камня нет - бегите на середину. hero . moveXY ( 41 , 23 ) ; } } }…" at bounding box center [107, 238] width 142 height 140
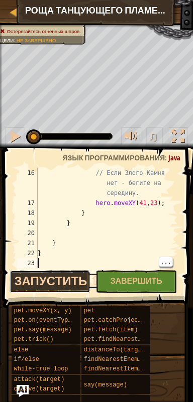
click at [42, 284] on button "Запустить ⇧↵" at bounding box center [50, 281] width 81 height 23
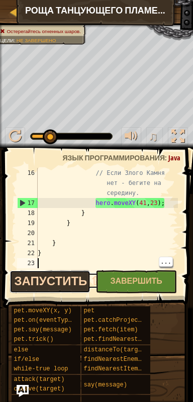
click at [33, 281] on button "Запустить ⇧↵" at bounding box center [50, 281] width 81 height 23
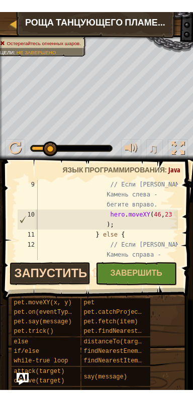
scroll to position [161, 0]
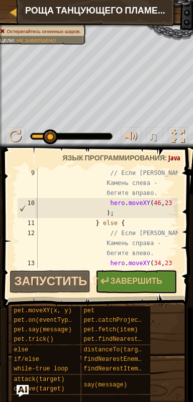
click at [107, 124] on div "♫" at bounding box center [96, 134] width 193 height 30
click at [110, 124] on div "♫" at bounding box center [96, 134] width 193 height 30
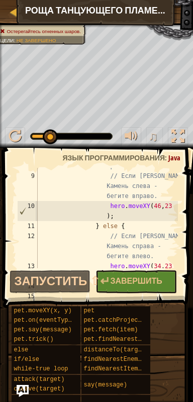
scroll to position [156, 0]
click at [163, 205] on div "if ( pos . x == 34 ) { // == значит "равно" // Если Злой Камень слева - бегите …" at bounding box center [107, 216] width 142 height 150
click at [159, 209] on div "if ( pos . x == 34 ) { // == значит "равно" // Если Злой Камень слева - бегите …" at bounding box center [107, 216] width 142 height 150
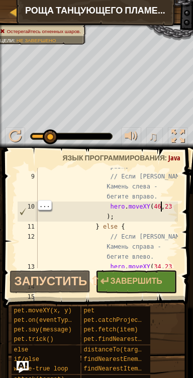
scroll to position [5, 10]
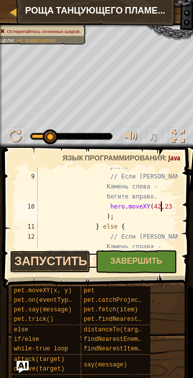
click at [72, 254] on button "Запустить ⇧↵" at bounding box center [50, 261] width 81 height 23
click at [68, 259] on button "Запустить ⇧↵" at bounding box center [50, 261] width 81 height 23
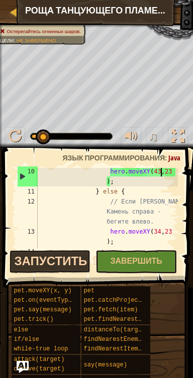
scroll to position [202, 0]
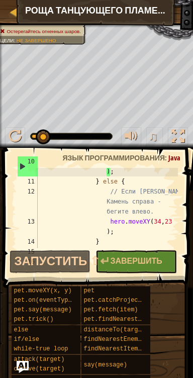
click at [162, 220] on div "hero . moveXY ( 43 , 23 ) ; } else { // Если Злой Камень справа - бегите влево.…" at bounding box center [107, 211] width 142 height 110
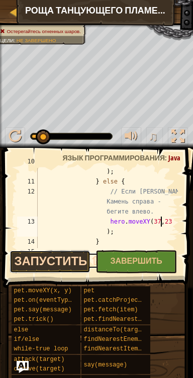
click at [71, 257] on button "Запустить ⇧↵" at bounding box center [50, 261] width 81 height 23
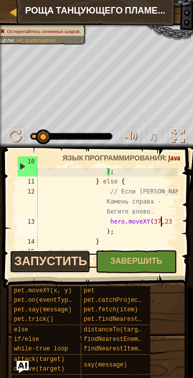
click at [69, 256] on button "Запустить ⇧↵" at bounding box center [50, 261] width 81 height 23
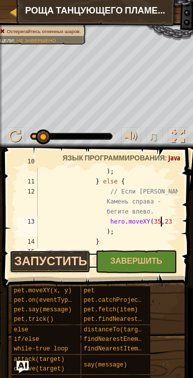
click at [66, 258] on button "Запустить ⇧↵" at bounding box center [50, 261] width 81 height 23
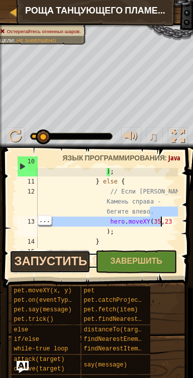
click at [76, 260] on button "Запустить ⇧↵" at bounding box center [50, 261] width 81 height 23
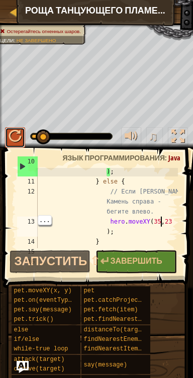
click at [15, 134] on div at bounding box center [15, 136] width 13 height 13
click at [14, 143] on div at bounding box center [15, 136] width 13 height 13
click at [12, 136] on div at bounding box center [15, 136] width 13 height 13
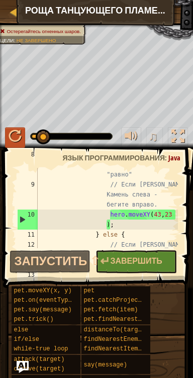
scroll to position [147, 0]
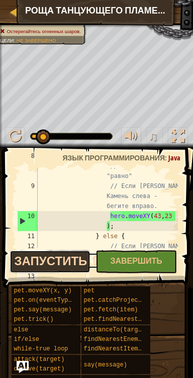
click at [74, 257] on button "Запустить ⇧↵" at bounding box center [50, 261] width 81 height 23
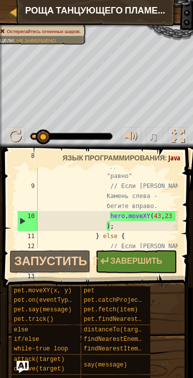
click at [161, 217] on div "if ( pos . x == 34 ) { // == значит "равно" // Если Злой Камень слева - бегите …" at bounding box center [107, 221] width 142 height 140
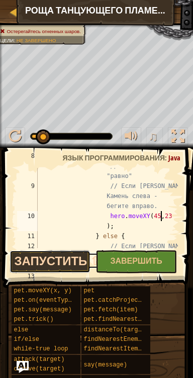
click at [70, 258] on button "Запустить ⇧↵" at bounding box center [50, 261] width 81 height 23
click at [72, 258] on button "Запустить ⇧↵" at bounding box center [50, 261] width 81 height 23
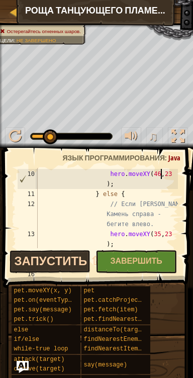
scroll to position [196, 0]
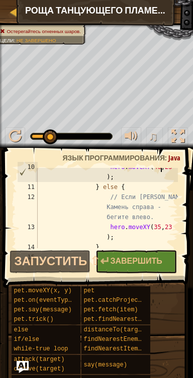
click at [158, 229] on div "hero . moveXY ( 46 , 23 ) ; } else { // Если Злой Камень справа - бегите влево.…" at bounding box center [107, 217] width 142 height 110
click at [159, 228] on div "hero . moveXY ( 46 , 23 ) ; } else { // Если Злой Камень справа - бегите влево.…" at bounding box center [107, 217] width 142 height 110
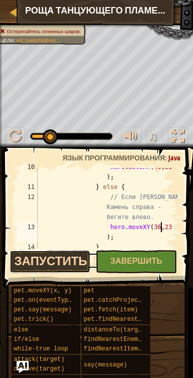
click at [74, 257] on button "Запустить ⇧↵" at bounding box center [50, 261] width 81 height 23
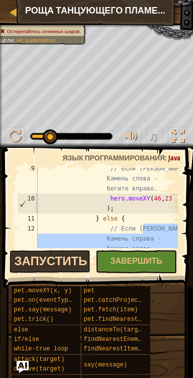
scroll to position [163, 0]
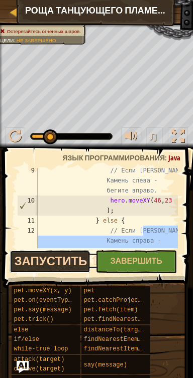
click at [71, 259] on button "Запустить ⇧↵" at bounding box center [50, 261] width 81 height 23
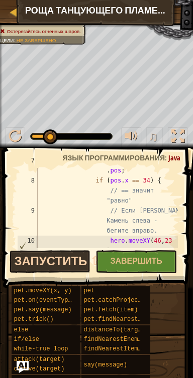
scroll to position [122, 0]
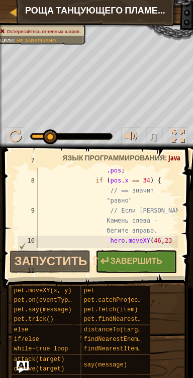
click at [160, 241] on div "var pos = evilstone . pos ; if ( pos . x == 34 ) { // == значит "равно" // Если…" at bounding box center [107, 215] width 142 height 120
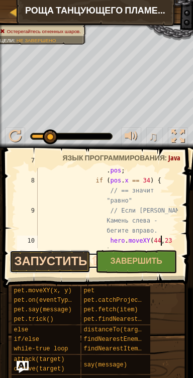
click at [75, 256] on button "Запустить ⇧↵" at bounding box center [50, 261] width 81 height 23
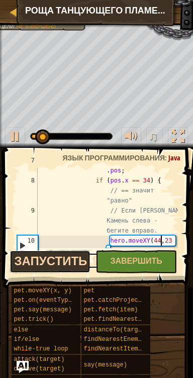
click at [74, 260] on button "Запустить ⇧↵" at bounding box center [50, 261] width 81 height 23
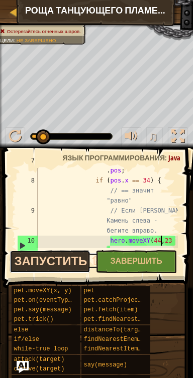
click at [69, 258] on button "Запустить ⇧↵" at bounding box center [50, 261] width 81 height 23
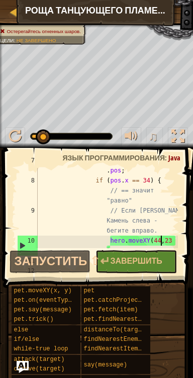
click at [174, 241] on div at bounding box center [173, 241] width 10 height 391
click at [174, 239] on div at bounding box center [173, 241] width 10 height 391
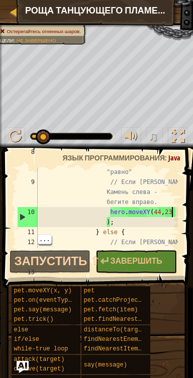
scroll to position [152, 0]
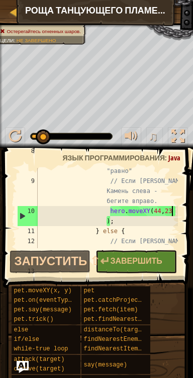
click at [98, 223] on div "if ( pos . x == 34 ) { // == значит "равно" // Если Злой Камень слева - бегите …" at bounding box center [107, 216] width 142 height 140
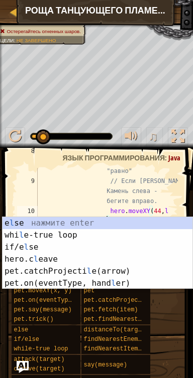
scroll to position [5, 11]
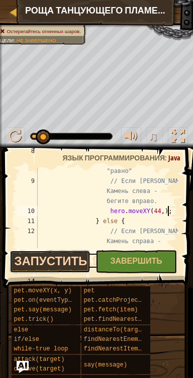
click at [75, 258] on button "Запустить ⇧↵" at bounding box center [50, 261] width 81 height 23
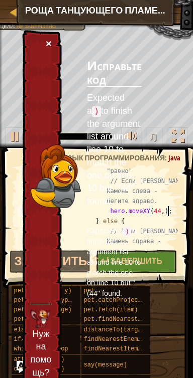
click at [48, 44] on button "×" at bounding box center [49, 43] width 6 height 11
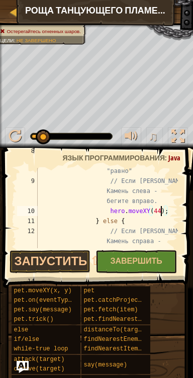
scroll to position [5, 10]
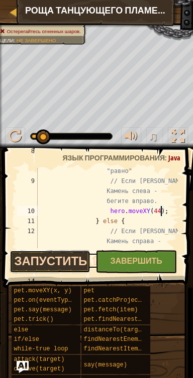
click at [69, 256] on button "Запустить ⇧↵" at bounding box center [50, 261] width 81 height 23
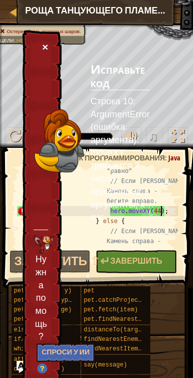
click at [43, 46] on button "×" at bounding box center [45, 47] width 6 height 11
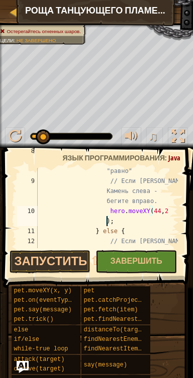
scroll to position [5, 11]
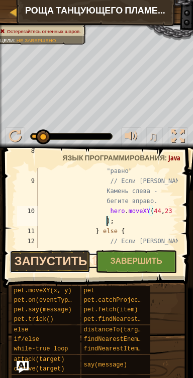
click at [73, 259] on button "Запустить ⇧↵" at bounding box center [50, 261] width 81 height 23
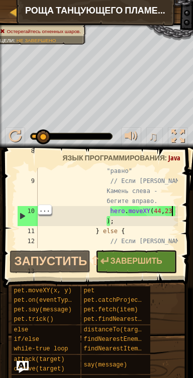
click at [163, 212] on div "if ( pos . x == 34 ) { // == значит "равно" // Если Злой Камень слева - бегите …" at bounding box center [107, 216] width 142 height 140
click at [157, 214] on div "if ( pos . x == 34 ) { // == значит "равно" // Если Злой Камень слева - бегите …" at bounding box center [107, 216] width 142 height 140
click at [161, 212] on div "if ( pos . x == 34 ) { // == значит "равно" // Если Злой Камень слева - бегите …" at bounding box center [107, 216] width 142 height 140
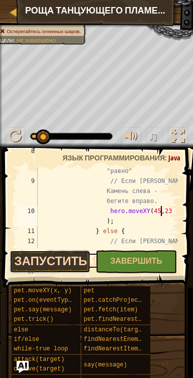
click at [73, 262] on button "Запустить ⇧↵" at bounding box center [50, 261] width 81 height 23
click at [75, 262] on button "Запустить ⇧↵" at bounding box center [50, 261] width 81 height 23
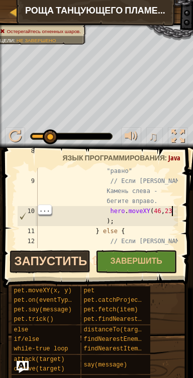
scroll to position [5, 11]
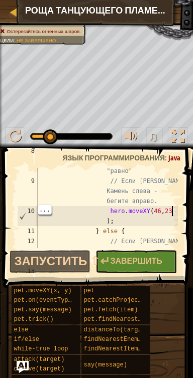
click at [107, 220] on div "if ( pos . x == 34 ) { // == значит "равно" // Если Злой Камень слева - бегите …" at bounding box center [107, 216] width 142 height 140
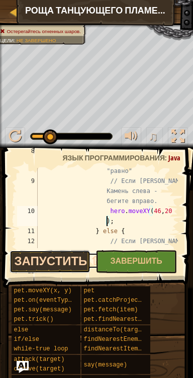
click at [66, 262] on button "Запустить ⇧↵" at bounding box center [50, 261] width 81 height 23
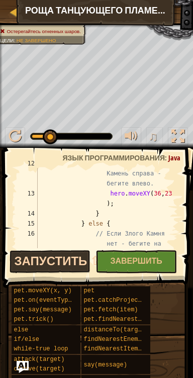
scroll to position [230, 0]
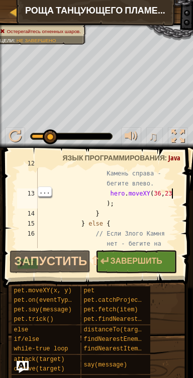
click at [175, 194] on div at bounding box center [173, 133] width 10 height 391
click at [107, 205] on div "// Если Злой Камень справа - бегите влево. hero . moveXY ( 36 , 23 ) ; } } else…" at bounding box center [107, 228] width 142 height 140
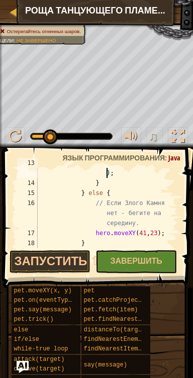
scroll to position [260, 0]
click at [160, 233] on div "hero . moveXY ( 36 , 20 ) ; } } else { // Если Злого Камня нет - бегите на сере…" at bounding box center [107, 213] width 142 height 110
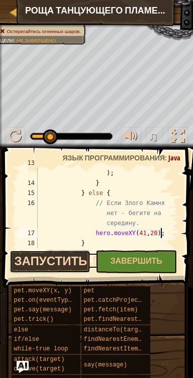
click at [74, 259] on button "Запустить ⇧↵" at bounding box center [50, 261] width 81 height 23
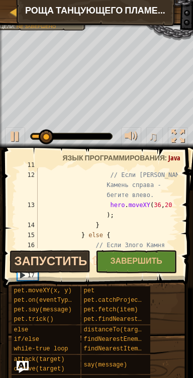
scroll to position [221, 0]
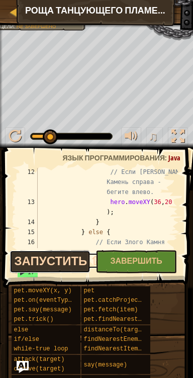
click at [68, 258] on button "Запустить ⇧↵" at bounding box center [50, 261] width 81 height 23
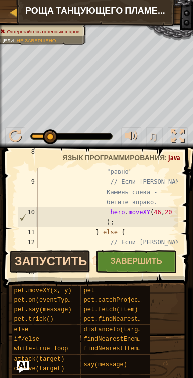
scroll to position [151, 0]
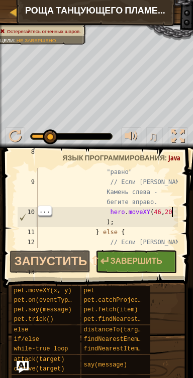
click at [173, 213] on div at bounding box center [173, 212] width 10 height 391
click at [103, 222] on div "if ( pos . x == 34 ) { // == значит "равно" // Если Злой Камень слева - бегите …" at bounding box center [107, 217] width 142 height 140
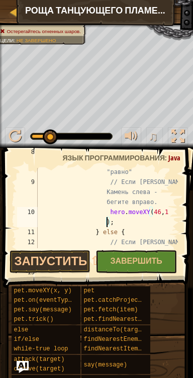
scroll to position [5, 11]
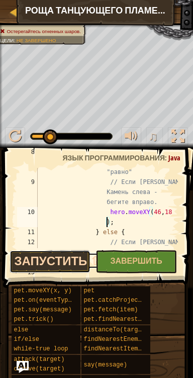
click at [70, 259] on button "Запустить ⇧↵" at bounding box center [50, 261] width 81 height 23
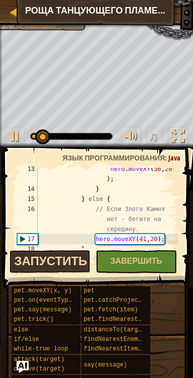
scroll to position [271, 0]
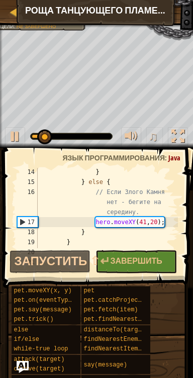
click at [161, 223] on div "} } else { // Если Злого Камня нет - бегите на середину. hero . moveXY ( 41 , 2…" at bounding box center [107, 217] width 142 height 100
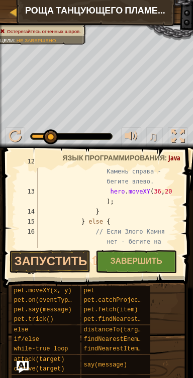
scroll to position [232, 0]
click at [175, 191] on div at bounding box center [173, 131] width 10 height 391
click at [174, 192] on div at bounding box center [173, 131] width 10 height 391
click at [171, 197] on div at bounding box center [173, 131] width 10 height 391
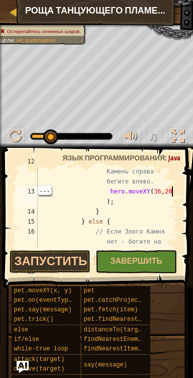
click at [171, 195] on div at bounding box center [173, 131] width 10 height 391
click at [172, 197] on div at bounding box center [173, 131] width 10 height 391
click at [108, 203] on div "// Если Злой Камень справа - бегите влево. hero . moveXY ( 36 , 20 ) ; } } else…" at bounding box center [107, 226] width 142 height 140
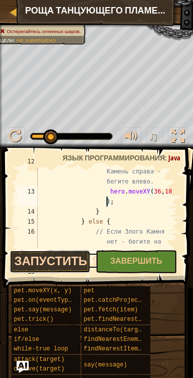
click at [69, 257] on button "Запустить ⇧↵" at bounding box center [50, 261] width 81 height 23
click at [70, 260] on button "Запустить ⇧↵" at bounding box center [50, 261] width 81 height 23
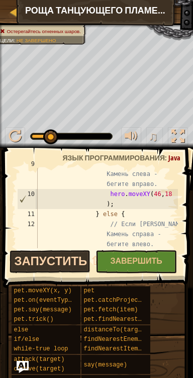
scroll to position [169, 0]
click at [75, 263] on button "Запустить ⇧↵" at bounding box center [50, 261] width 81 height 23
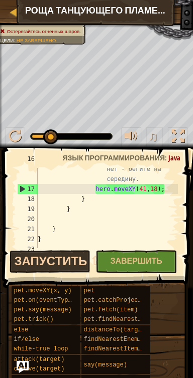
scroll to position [290, 0]
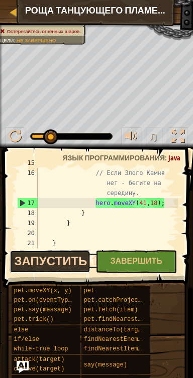
click at [41, 259] on button "Запустить ⇧↵" at bounding box center [50, 261] width 81 height 23
click at [71, 255] on button "Запустить ⇧↵" at bounding box center [50, 261] width 81 height 23
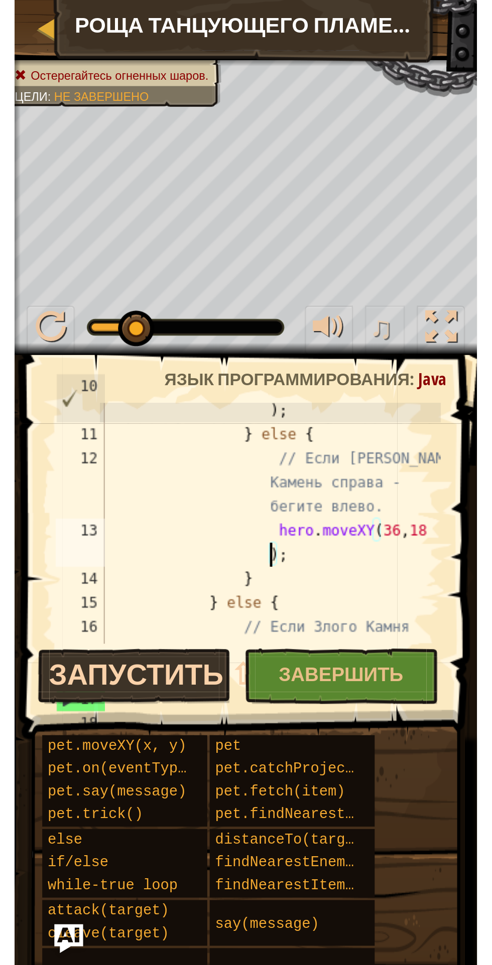
scroll to position [200, 0]
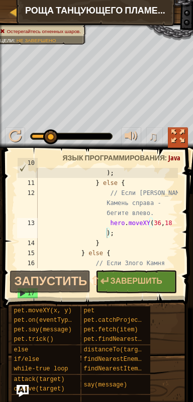
click at [180, 139] on div at bounding box center [177, 136] width 13 height 13
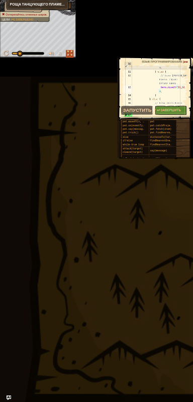
scroll to position [130, 0]
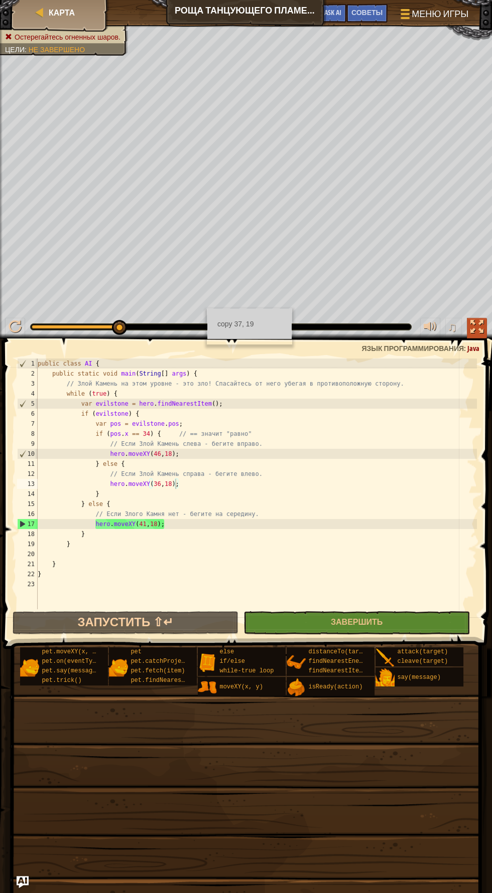
click at [477, 326] on div at bounding box center [476, 327] width 13 height 13
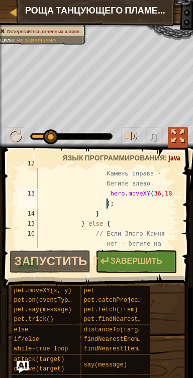
scroll to position [230, 0]
click at [164, 194] on div "// Если Злой Камень справа - бегите влево. hero . moveXY ( 36 , 18 ) ; } } else…" at bounding box center [107, 228] width 142 height 140
click at [159, 192] on div "// Если Злой Камень справа - бегите влево. hero . moveXY ( 36 , 18 ) ; } } else…" at bounding box center [107, 228] width 142 height 140
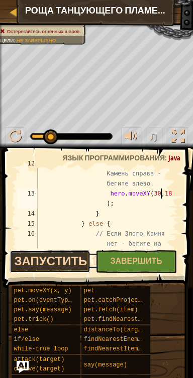
click at [47, 258] on button "Запустить ⇧↵" at bounding box center [50, 261] width 81 height 23
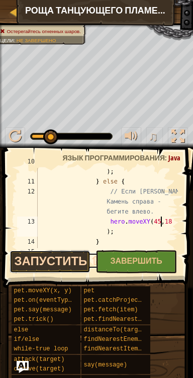
click at [41, 263] on button "Запустить ⇧↵" at bounding box center [50, 261] width 81 height 23
click at [45, 258] on button "Запустить ⇧↵" at bounding box center [50, 261] width 81 height 23
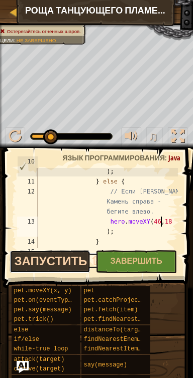
click at [49, 258] on button "Запустить ⇧↵" at bounding box center [50, 261] width 81 height 23
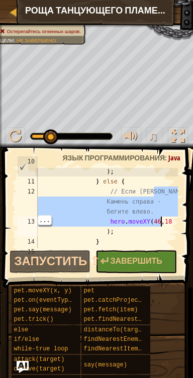
click at [55, 193] on div "hero . moveXY ( 46 , 18 ) ; } else { // Если Злой Камень справа - бегите влево.…" at bounding box center [107, 211] width 142 height 110
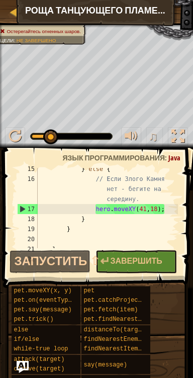
scroll to position [285, 0]
click at [161, 210] on div "} else { // Если Злого Камня нет - бегите на середину. hero . moveXY ( 41 , 18 …" at bounding box center [107, 214] width 142 height 100
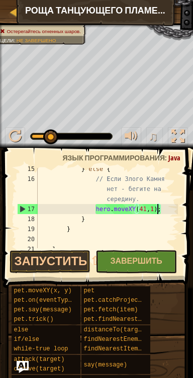
scroll to position [5, 10]
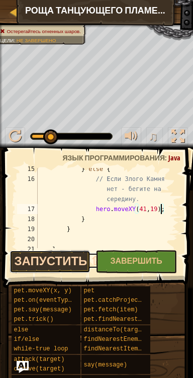
click at [49, 261] on button "Запустить ⇧↵" at bounding box center [50, 261] width 81 height 23
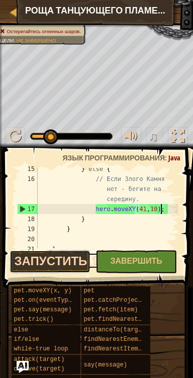
click at [43, 261] on button "Запустить ⇧↵" at bounding box center [50, 261] width 81 height 23
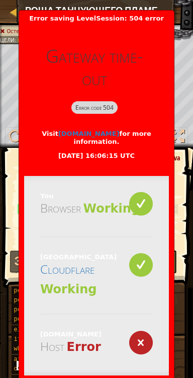
click at [7, 192] on span at bounding box center [99, 204] width 198 height 170
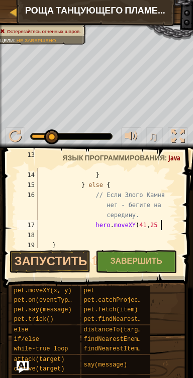
scroll to position [5, 10]
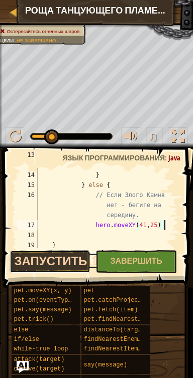
click at [40, 261] on button "Запустить ⇧↵" at bounding box center [50, 261] width 81 height 23
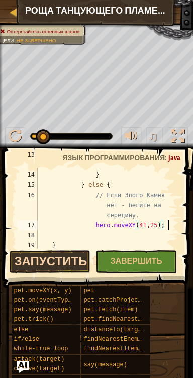
scroll to position [5, 10]
click at [43, 263] on button "Запустить ⇧↵" at bounding box center [50, 261] width 81 height 23
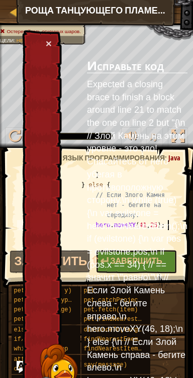
click at [19, 204] on div "16" at bounding box center [27, 205] width 21 height 30
click at [49, 41] on button "×" at bounding box center [49, 43] width 6 height 11
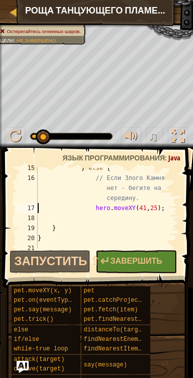
scroll to position [290, 0]
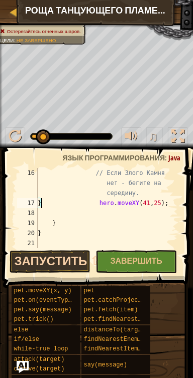
type textarea "} hero.moveXY(41, 25);"
click at [36, 258] on button "Запустить ⇧↵" at bounding box center [50, 261] width 81 height 23
